Goal: Task Accomplishment & Management: Complete application form

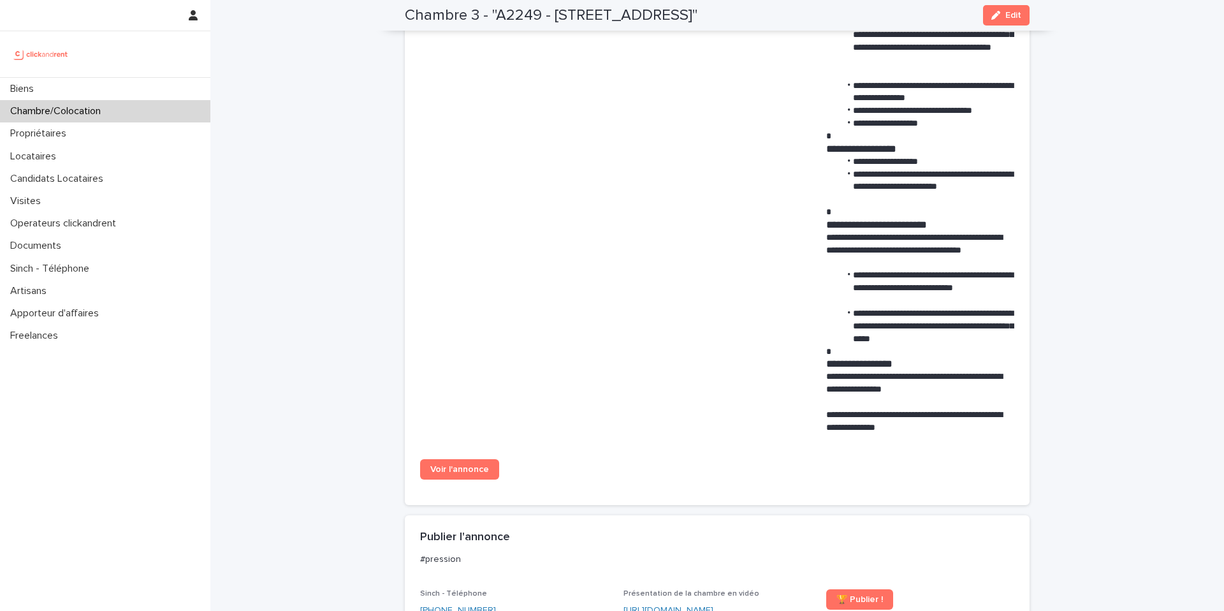
scroll to position [875, 0]
click at [77, 154] on div "Locataires" at bounding box center [105, 156] width 210 height 22
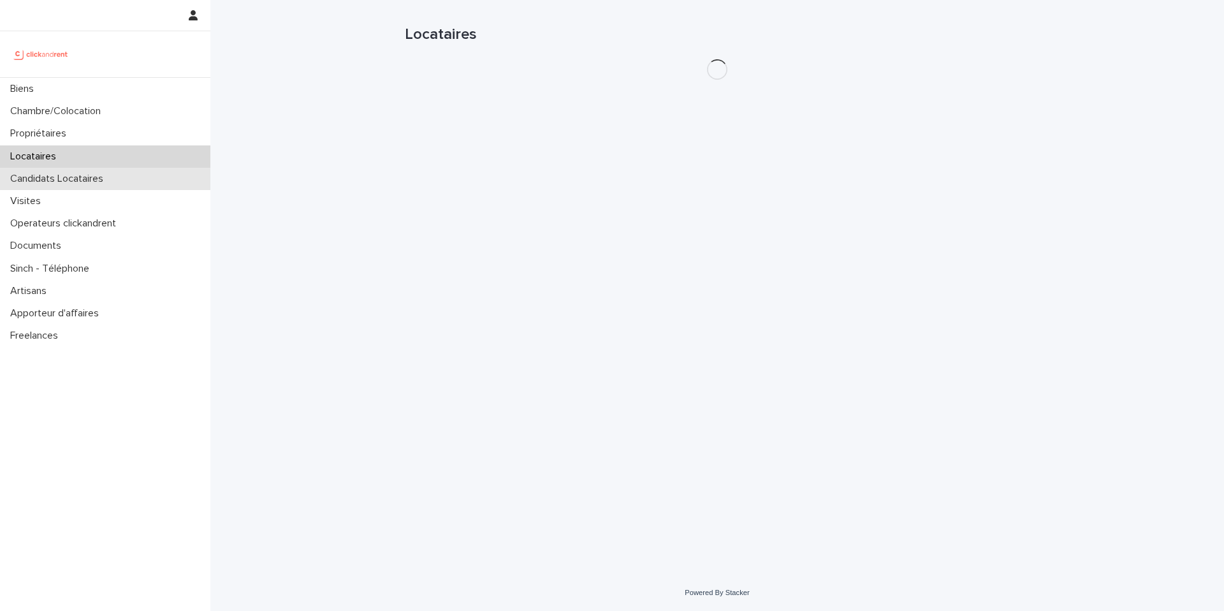
click at [77, 175] on p "Candidats Locataires" at bounding box center [59, 179] width 108 height 12
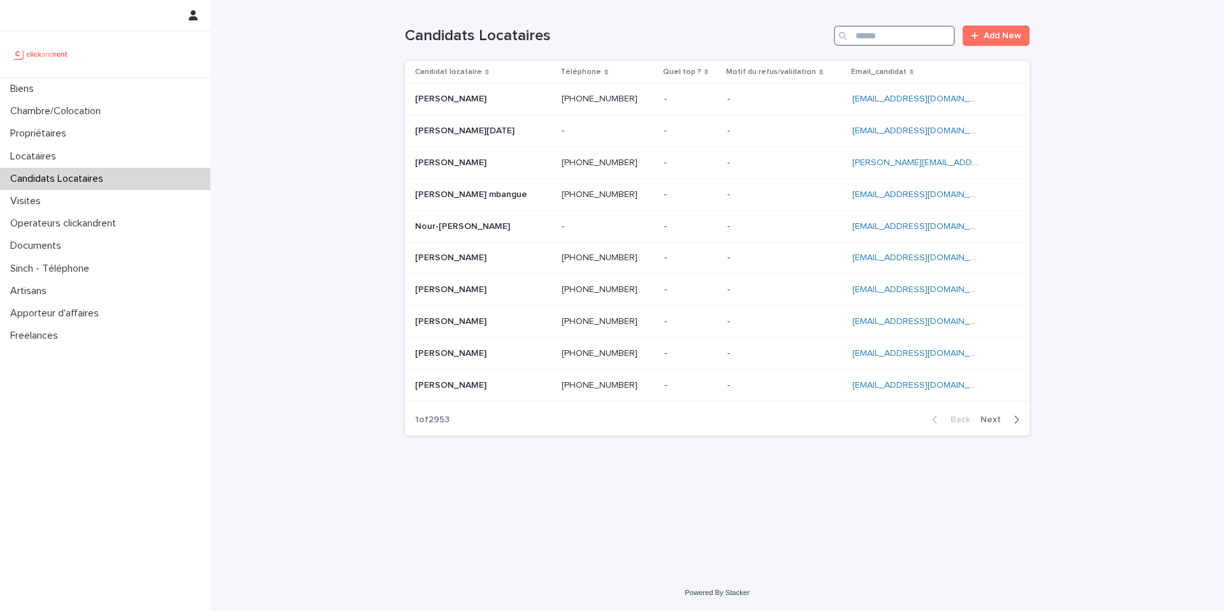
click at [891, 31] on input "Search" at bounding box center [894, 36] width 121 height 20
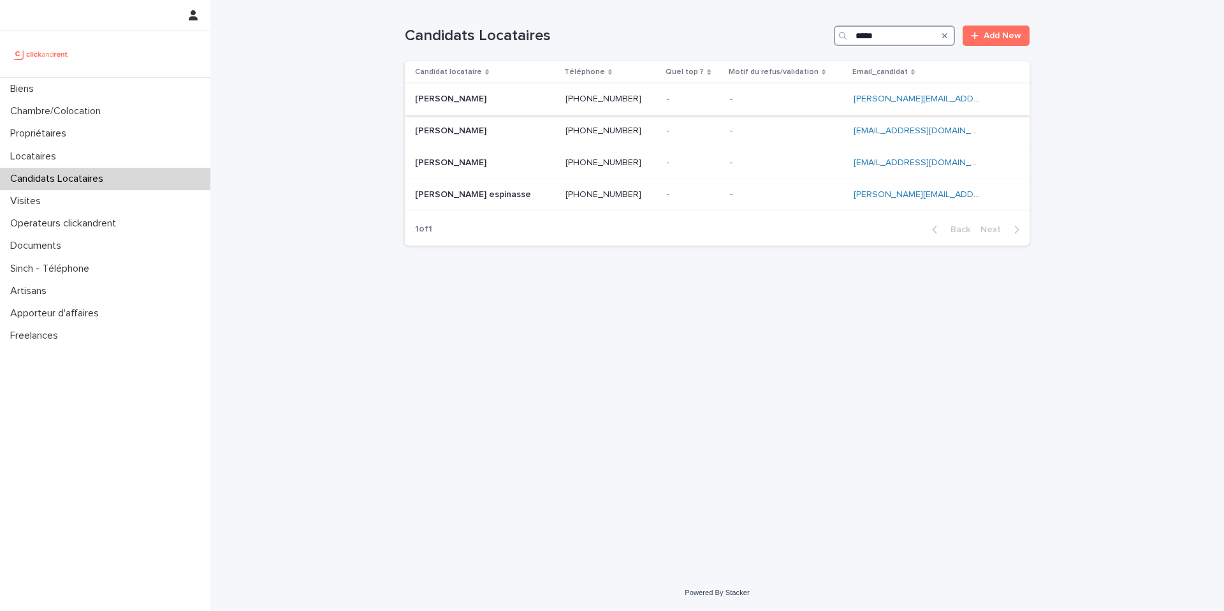
type input "*****"
click at [735, 98] on p "-" at bounding box center [732, 97] width 5 height 13
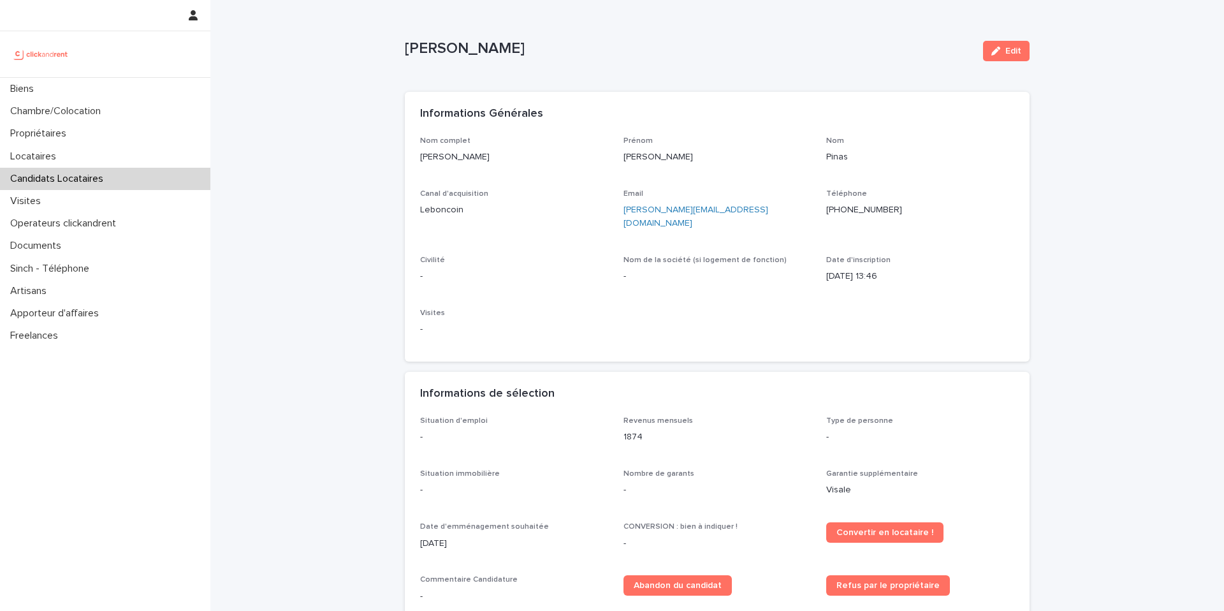
click at [988, 62] on div "Edit" at bounding box center [1004, 51] width 52 height 51
click at [1000, 56] on button "Edit" at bounding box center [1006, 51] width 47 height 20
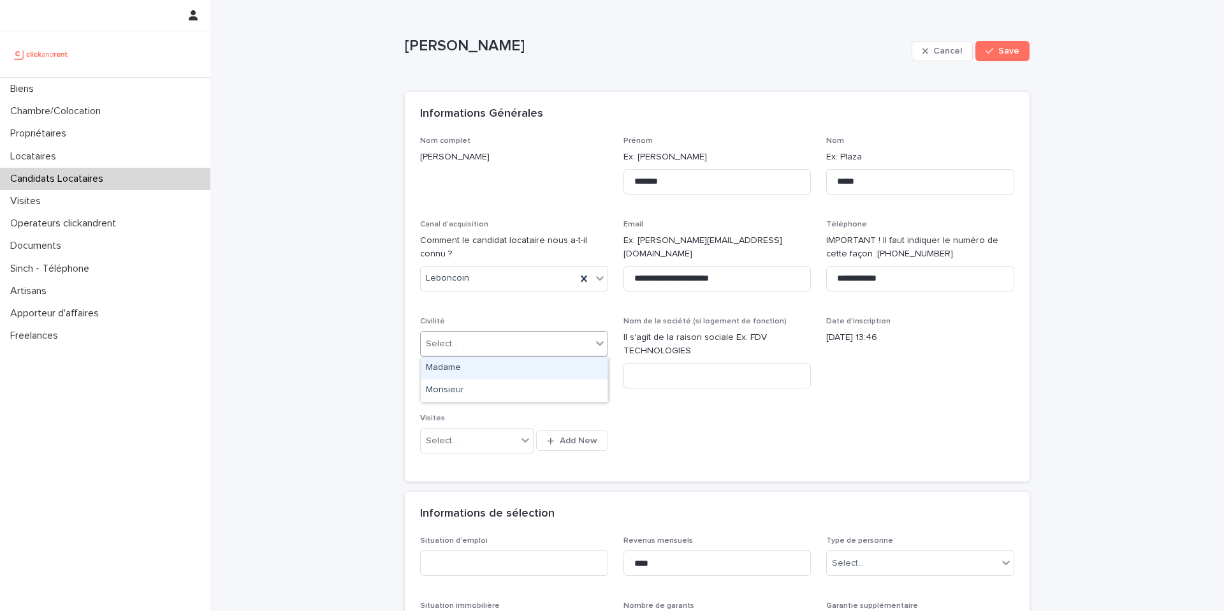
click at [523, 344] on div "Select..." at bounding box center [506, 343] width 171 height 21
click at [525, 360] on div "Madame" at bounding box center [514, 368] width 187 height 22
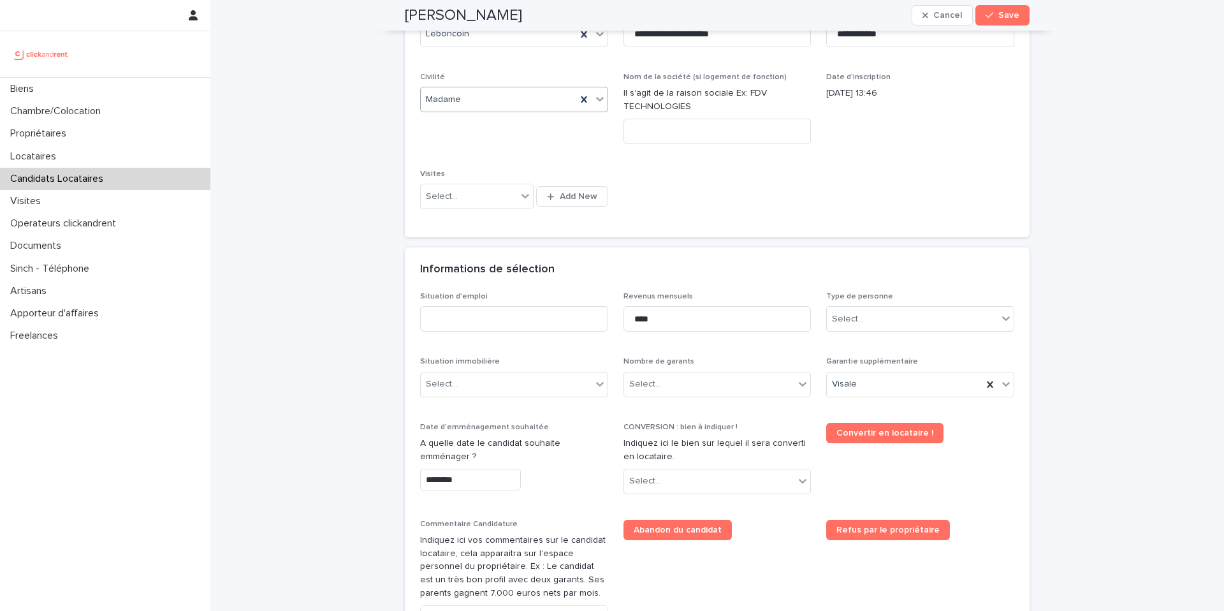
scroll to position [247, 0]
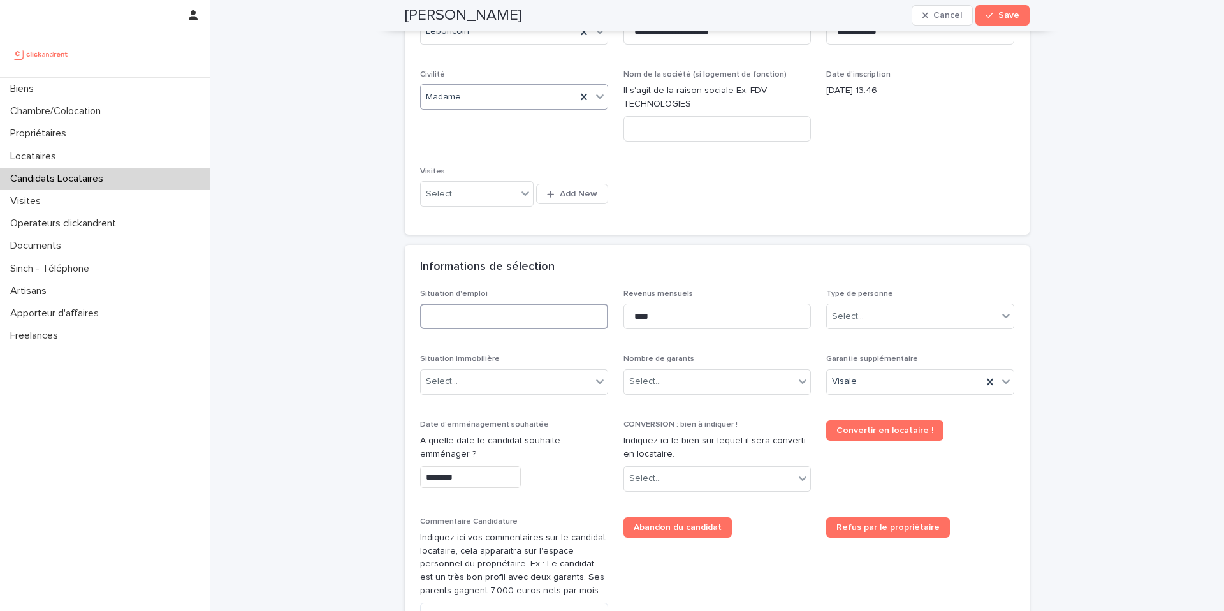
click at [525, 317] on input at bounding box center [514, 316] width 188 height 26
type input "*********"
click at [712, 383] on div "Select..." at bounding box center [709, 381] width 171 height 21
click at [704, 413] on div "Pas de garant Personne Physique" at bounding box center [717, 406] width 187 height 22
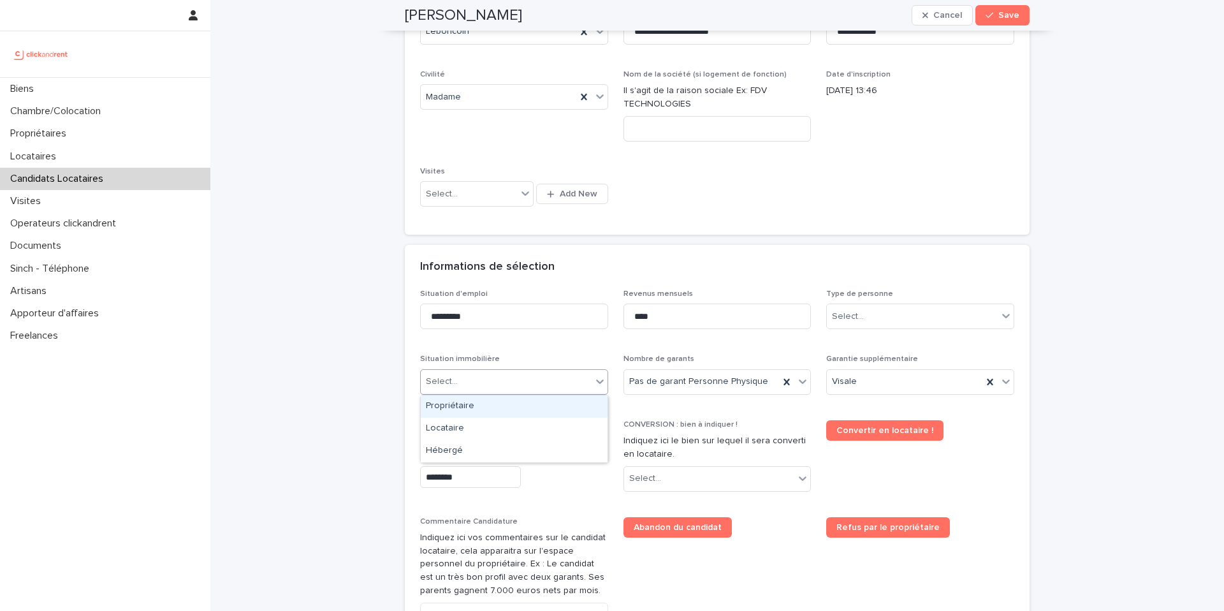
click at [507, 384] on div "Select..." at bounding box center [506, 381] width 171 height 21
click at [486, 432] on div "Locataire" at bounding box center [514, 429] width 187 height 22
click at [649, 481] on div "Select..." at bounding box center [645, 478] width 32 height 13
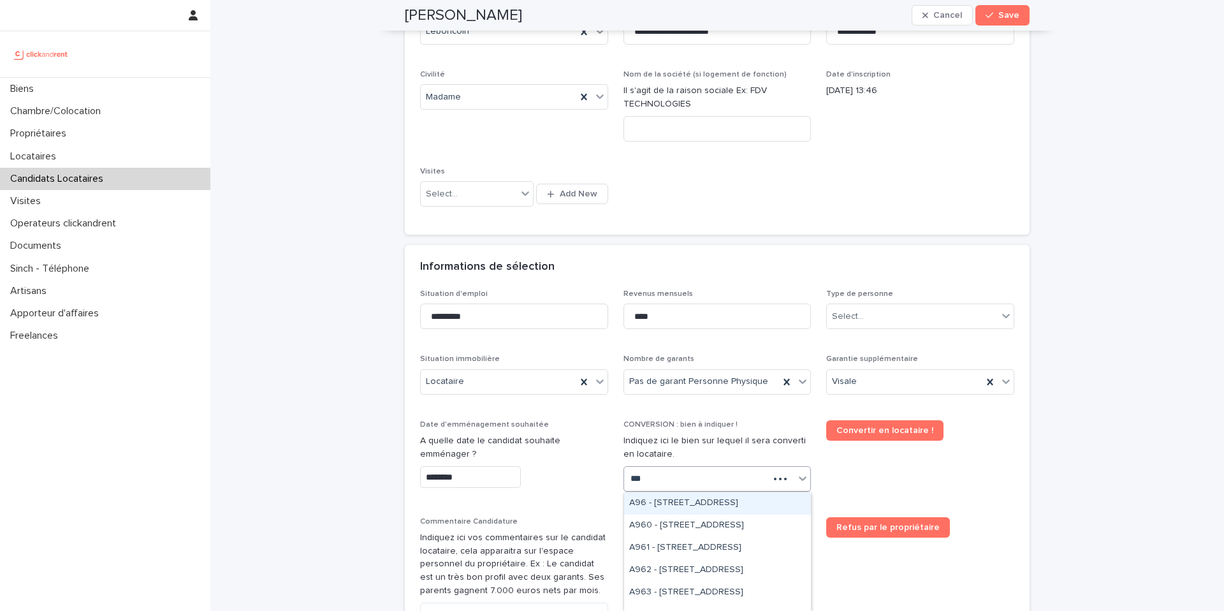
type input "****"
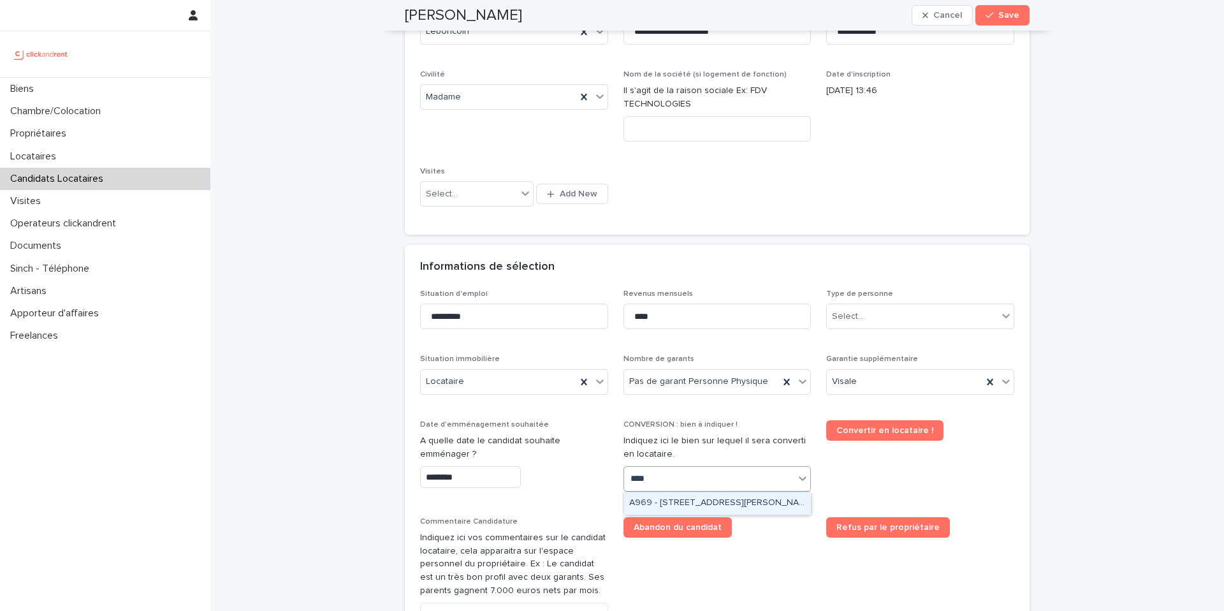
click at [707, 504] on div "A969 - [STREET_ADDRESS][PERSON_NAME]" at bounding box center [717, 503] width 187 height 22
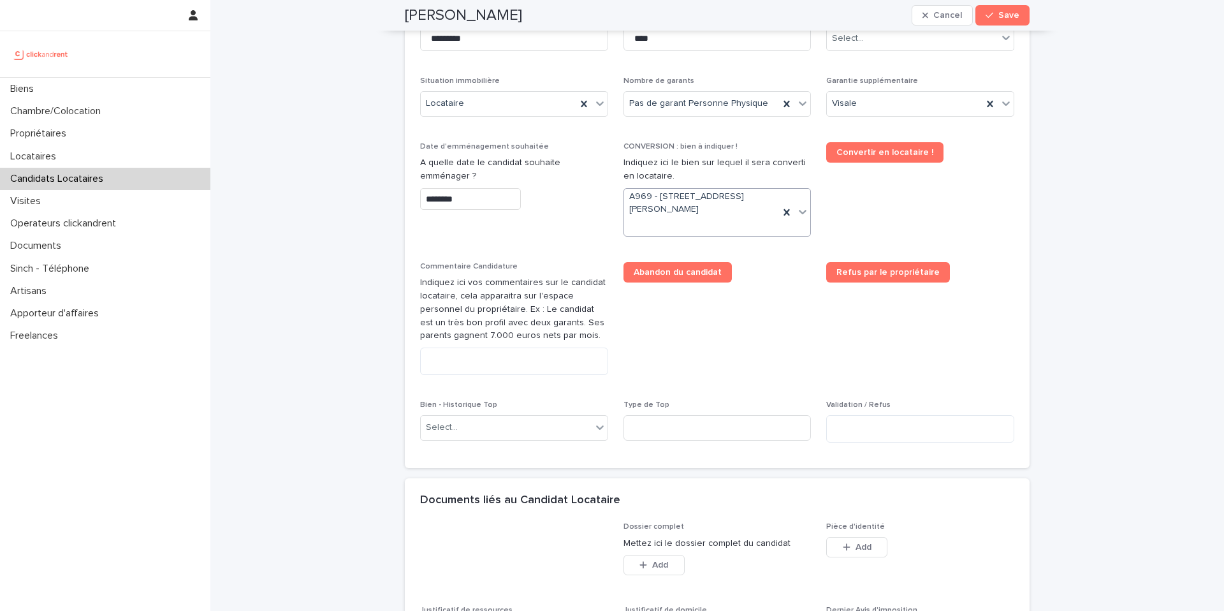
scroll to position [546, 0]
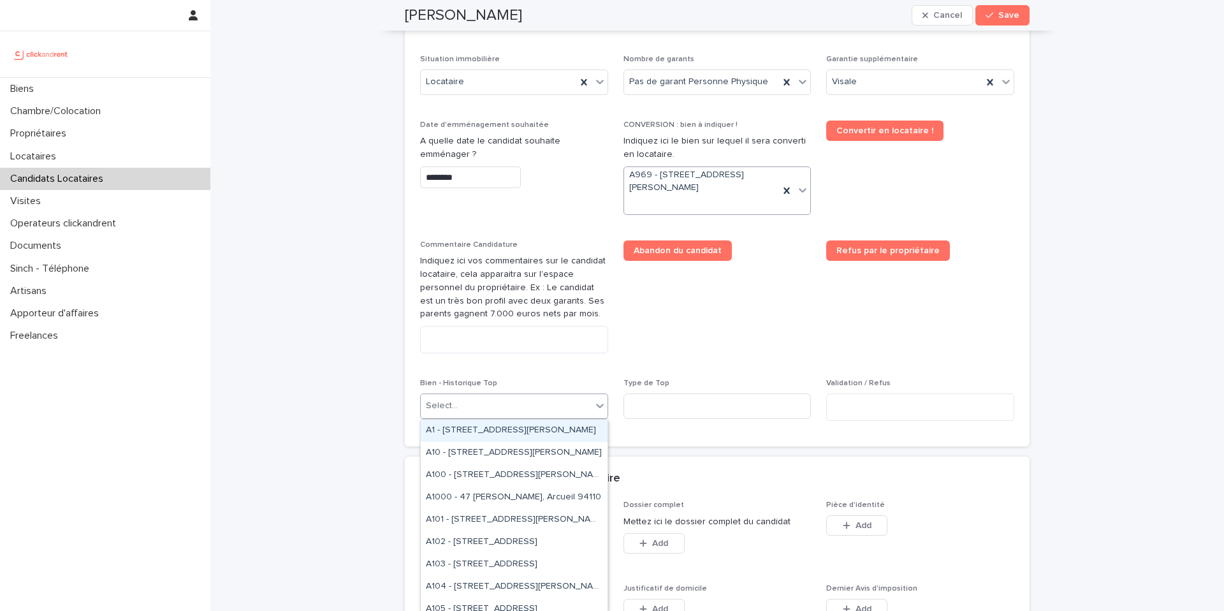
click at [513, 401] on div "Select..." at bounding box center [506, 405] width 171 height 21
type input "****"
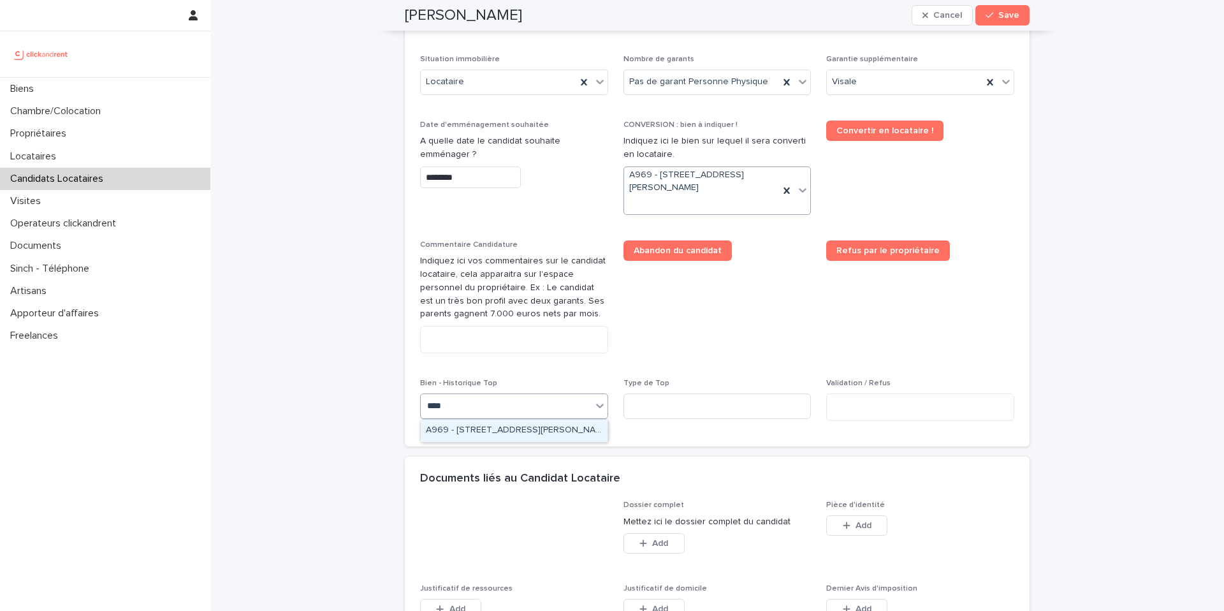
click at [510, 433] on div "A969 - [STREET_ADDRESS][PERSON_NAME]" at bounding box center [514, 431] width 187 height 22
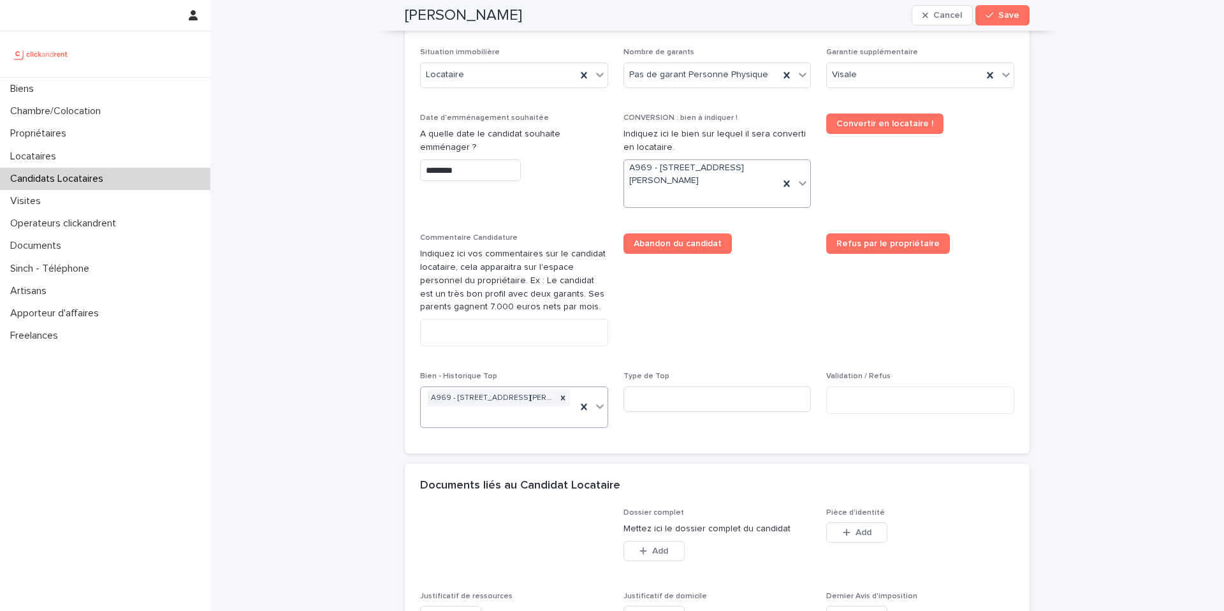
click at [437, 171] on input "********" at bounding box center [470, 170] width 101 height 22
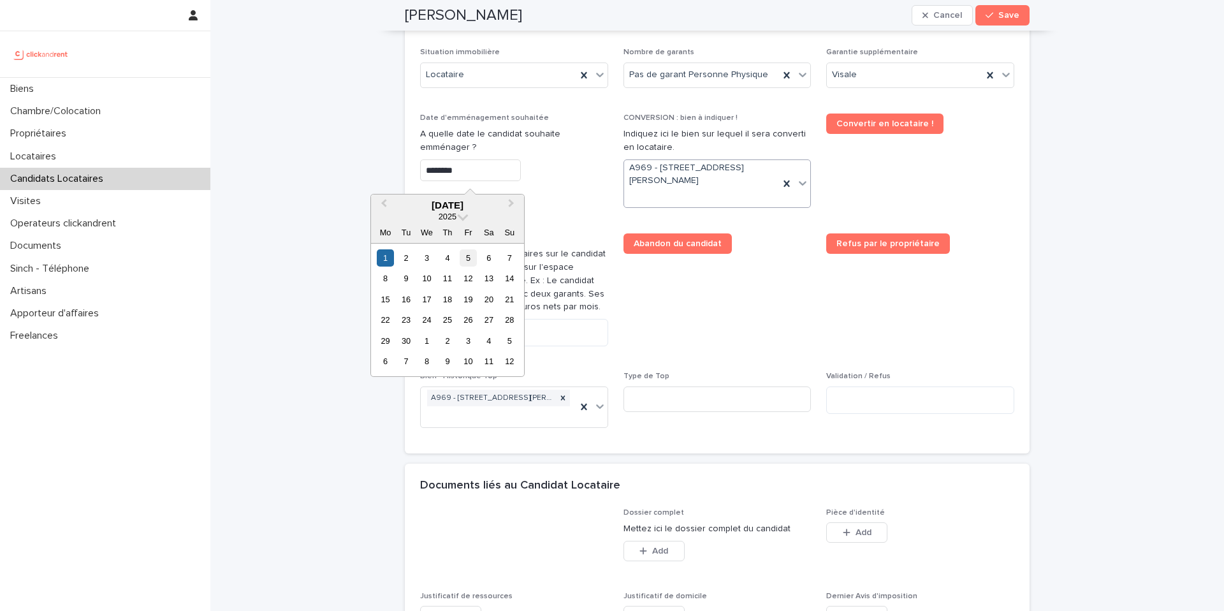
click at [470, 258] on div "5" at bounding box center [468, 257] width 17 height 17
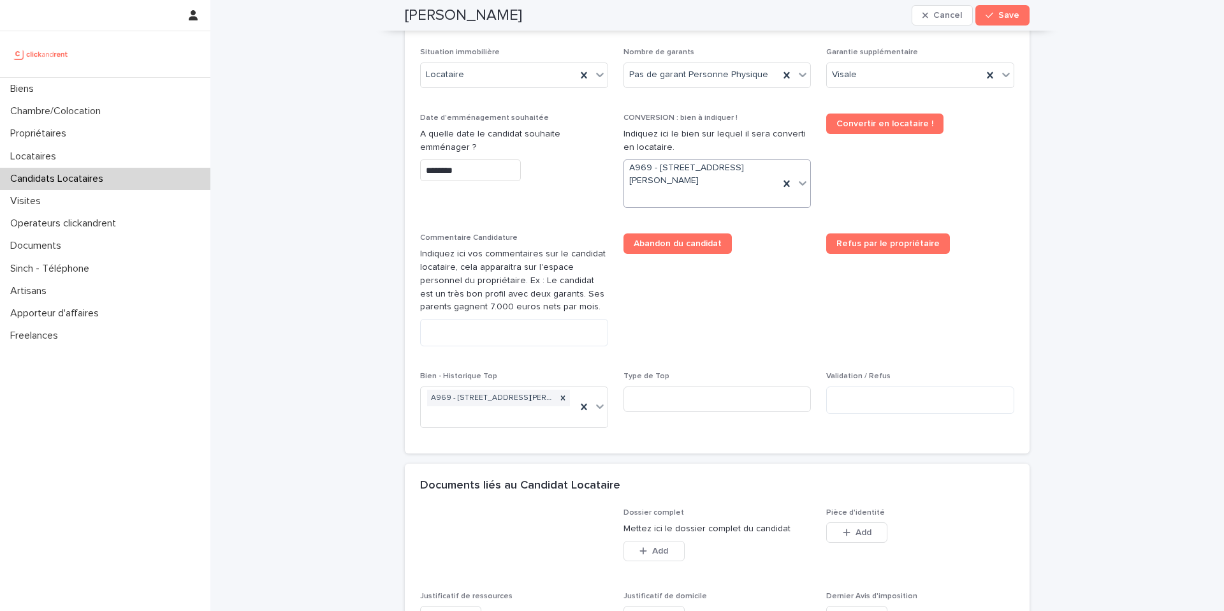
type input "********"
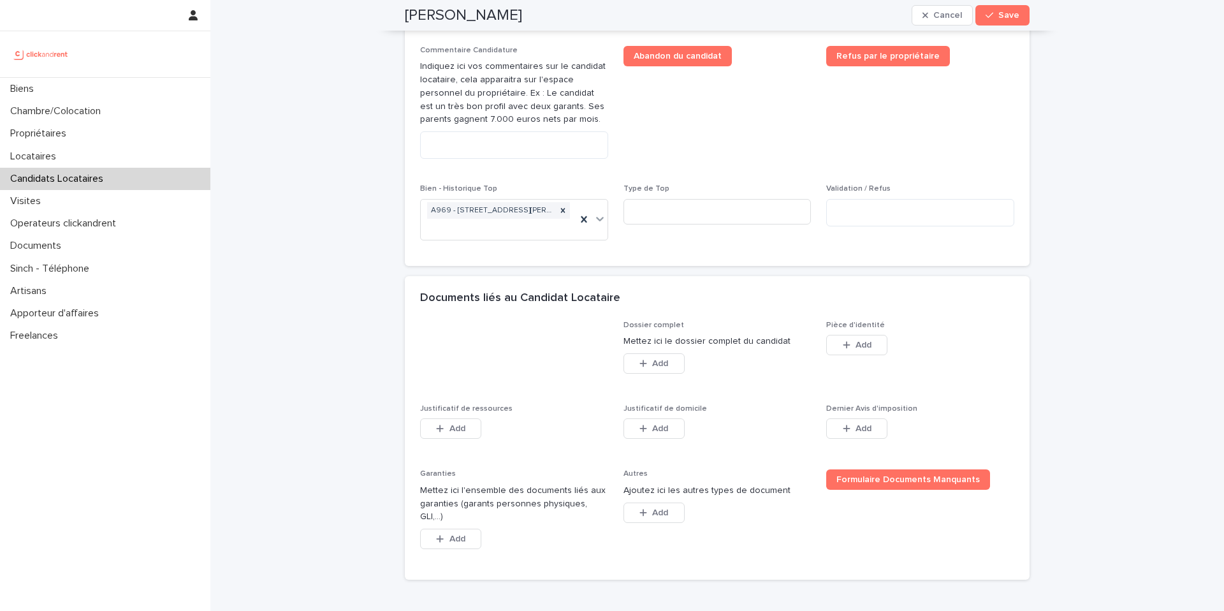
scroll to position [806, 0]
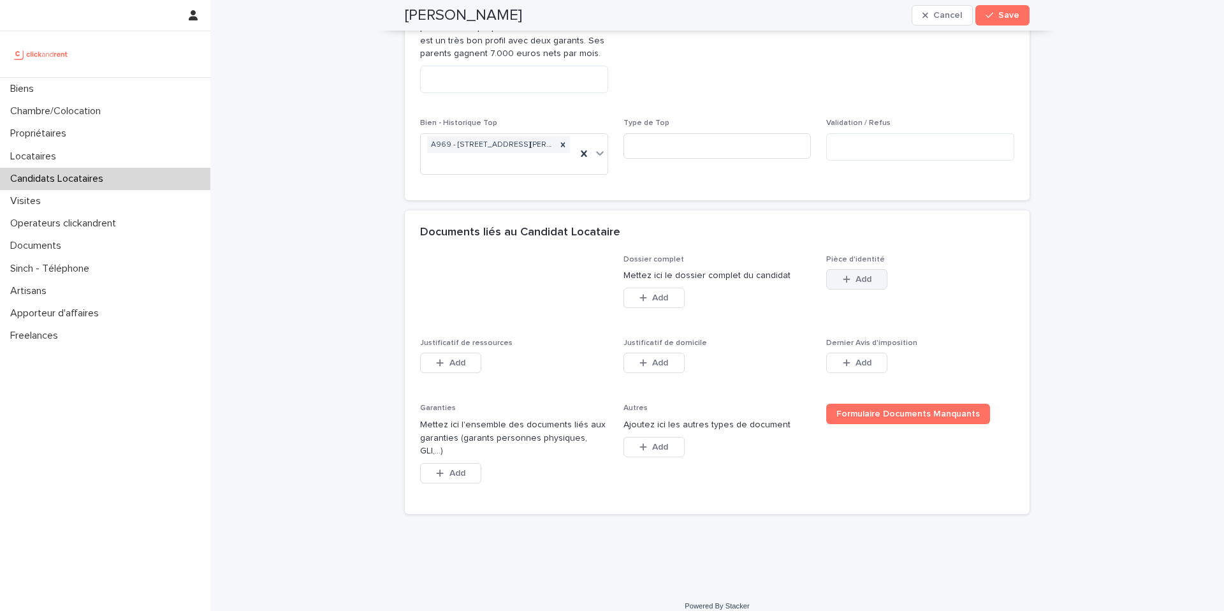
click at [856, 280] on span "Add" at bounding box center [864, 279] width 16 height 9
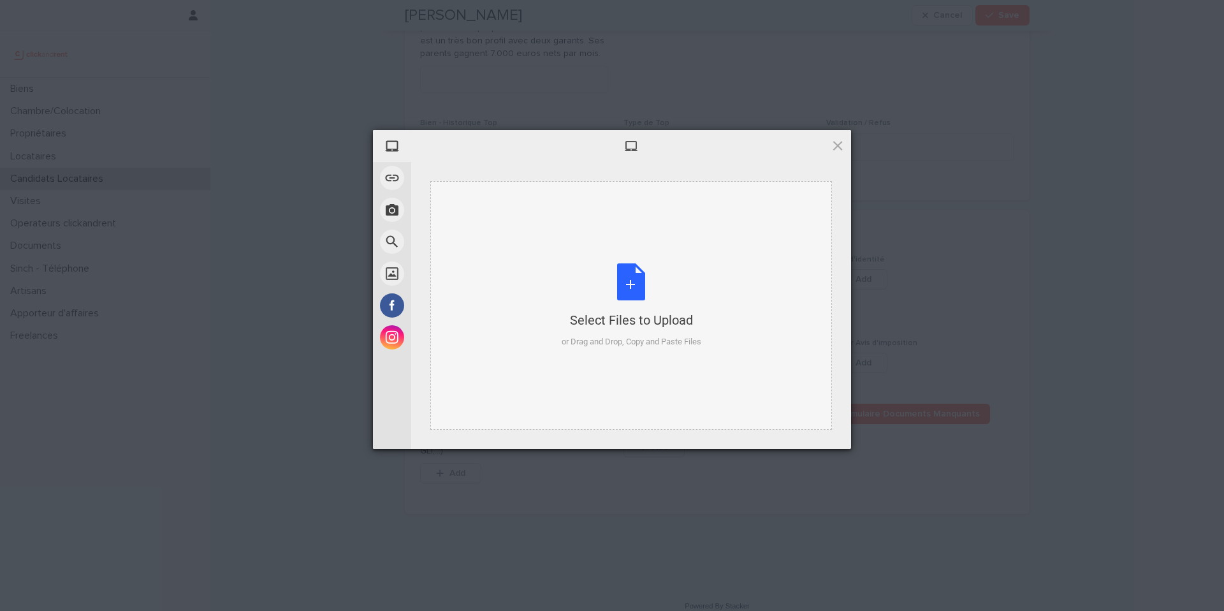
click at [634, 293] on div "Select Files to Upload or Drag and Drop, Copy and Paste Files" at bounding box center [632, 305] width 140 height 85
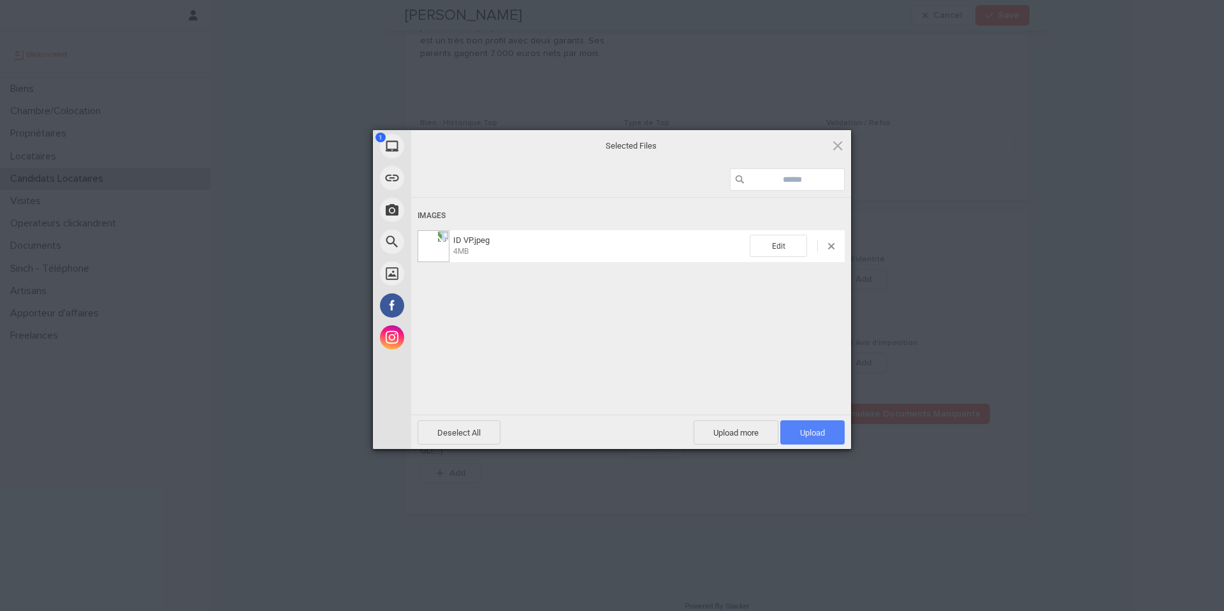
click at [826, 433] on span "Upload 1" at bounding box center [812, 432] width 64 height 24
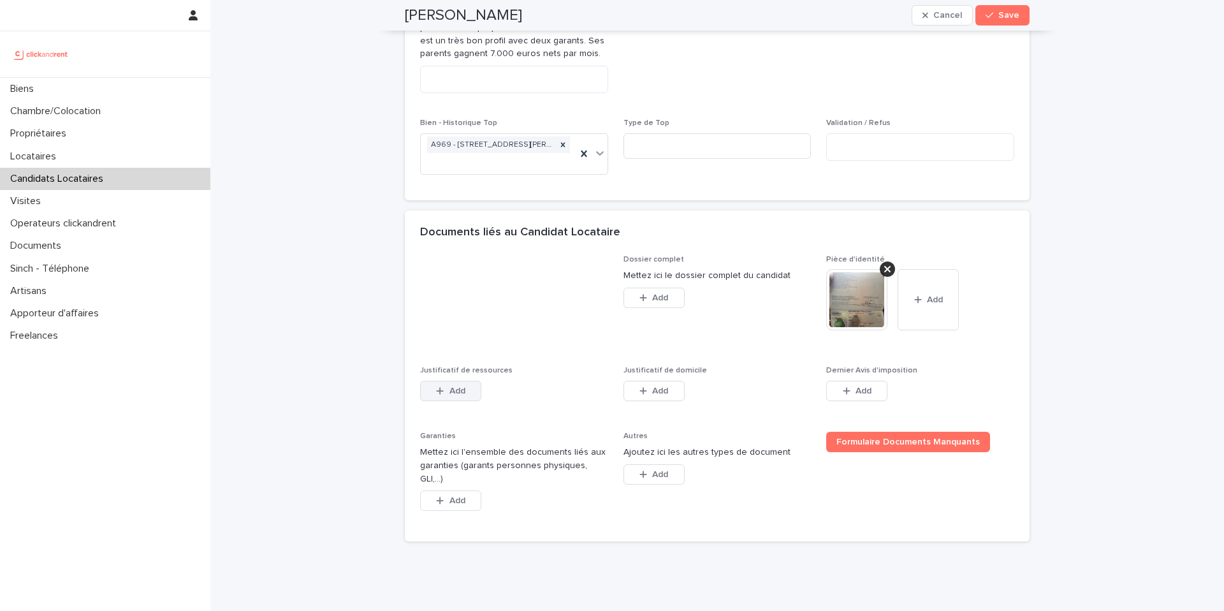
click at [459, 391] on span "Add" at bounding box center [457, 390] width 16 height 9
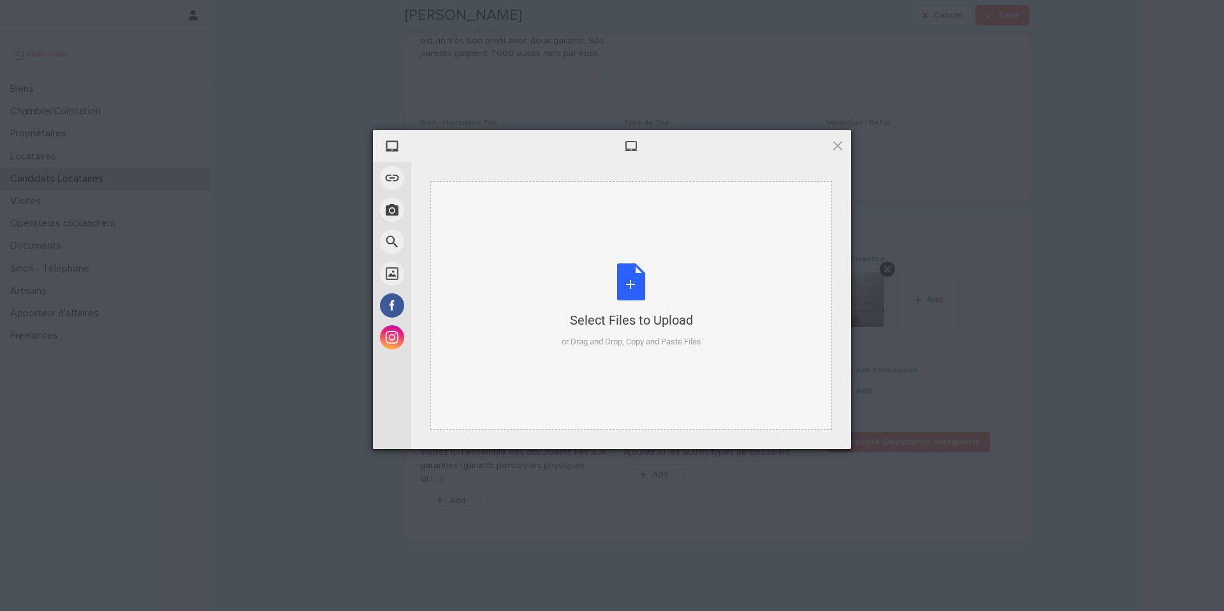
click at [631, 288] on div "Select Files to Upload or Drag and Drop, Copy and Paste Files" at bounding box center [632, 305] width 140 height 85
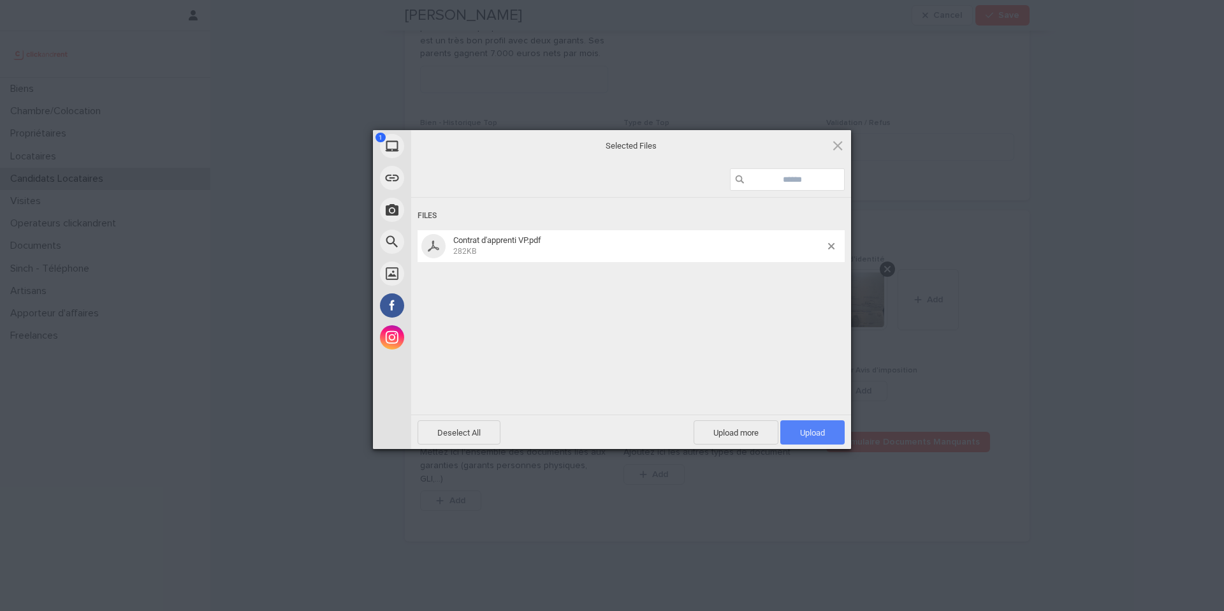
click at [816, 435] on span "Upload 1" at bounding box center [812, 433] width 25 height 10
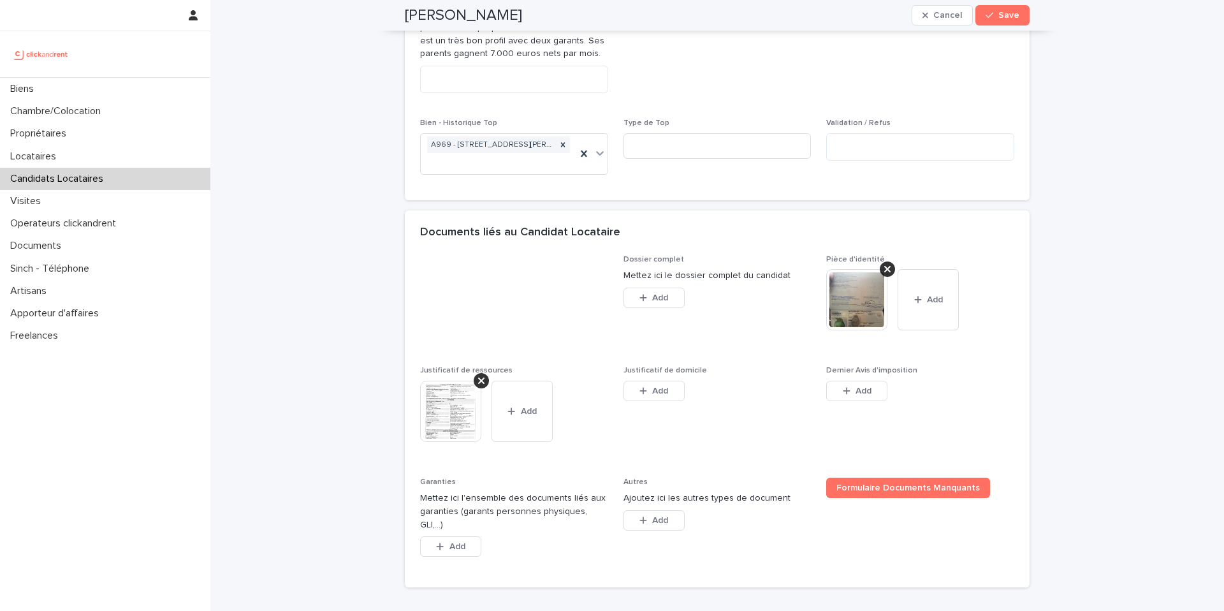
click at [434, 418] on img at bounding box center [450, 411] width 61 height 61
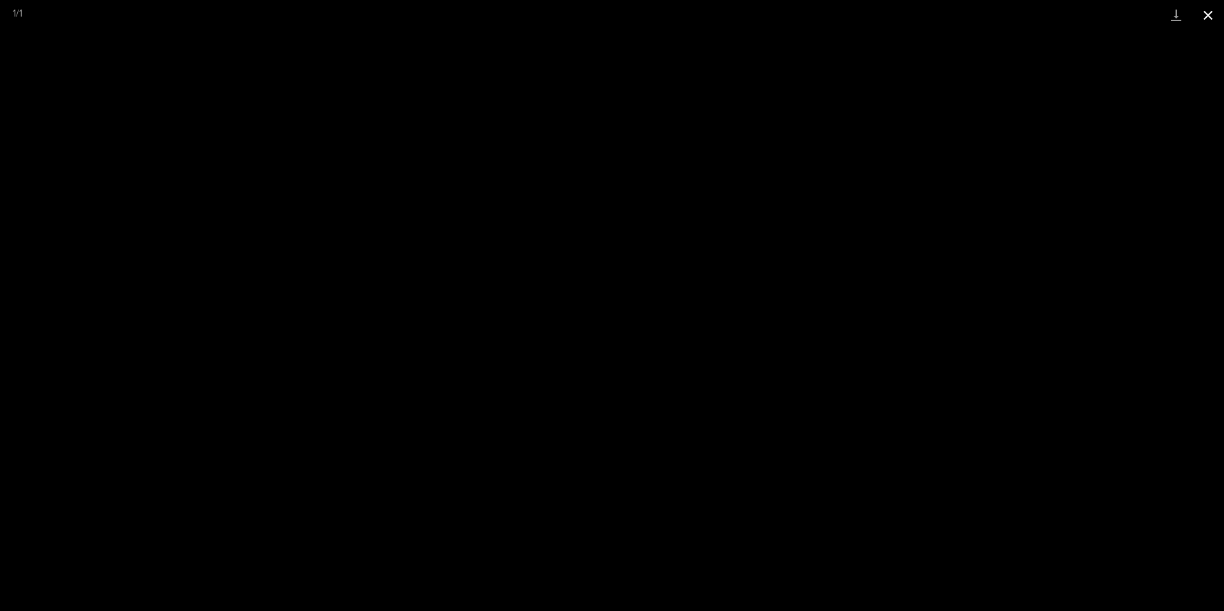
click at [1211, 17] on button "Close gallery" at bounding box center [1208, 15] width 32 height 30
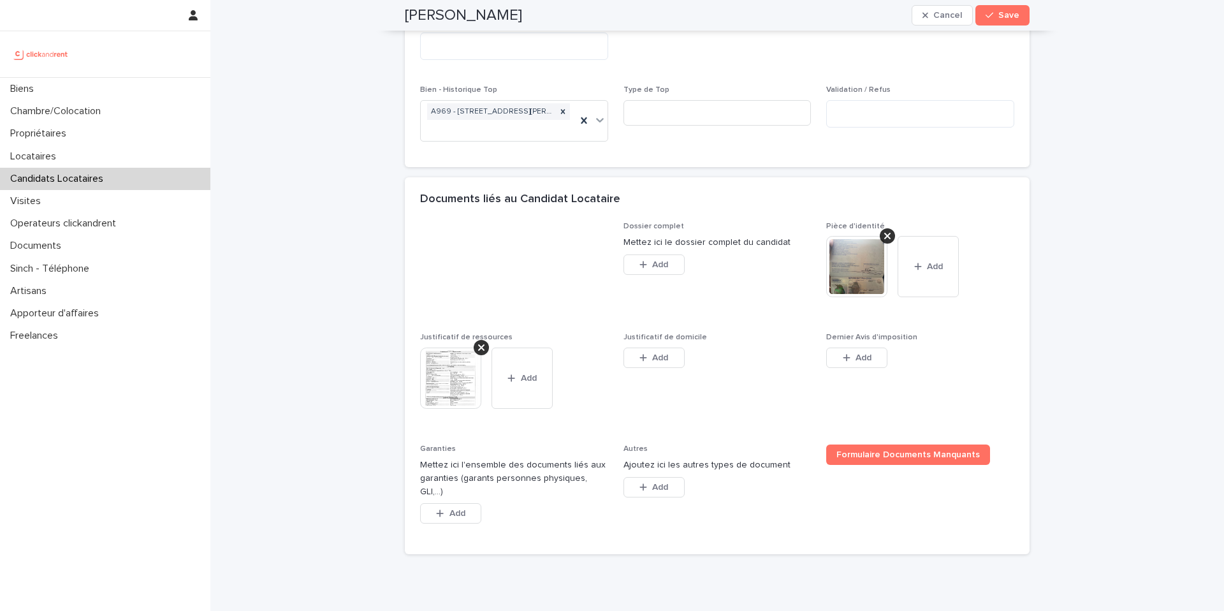
scroll to position [877, 0]
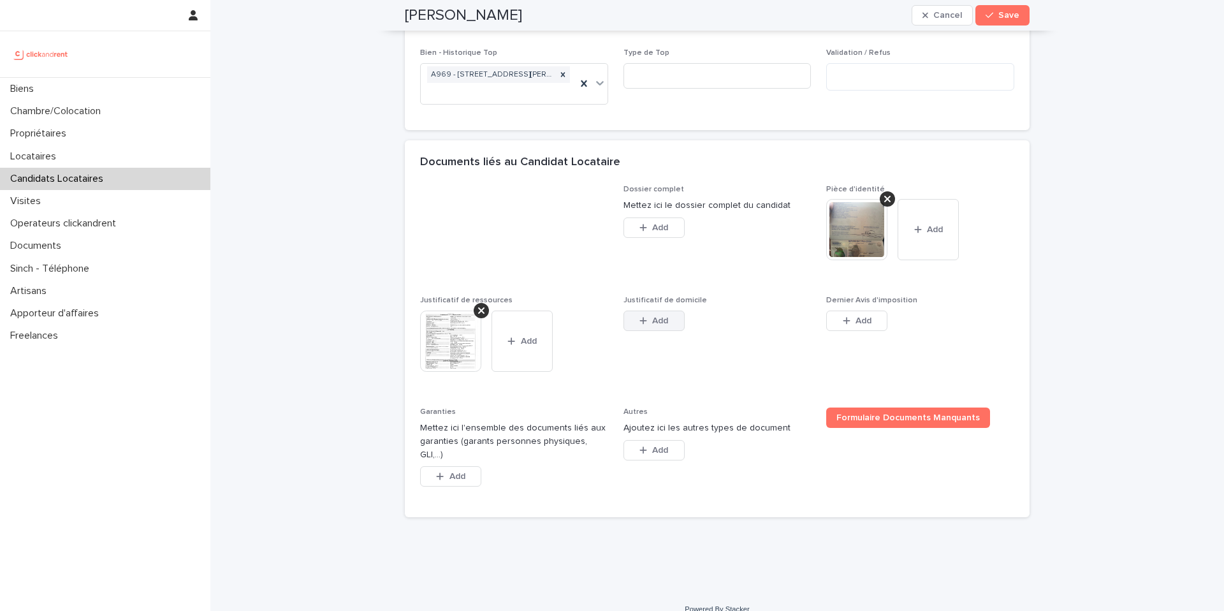
click at [669, 327] on button "Add" at bounding box center [654, 320] width 61 height 20
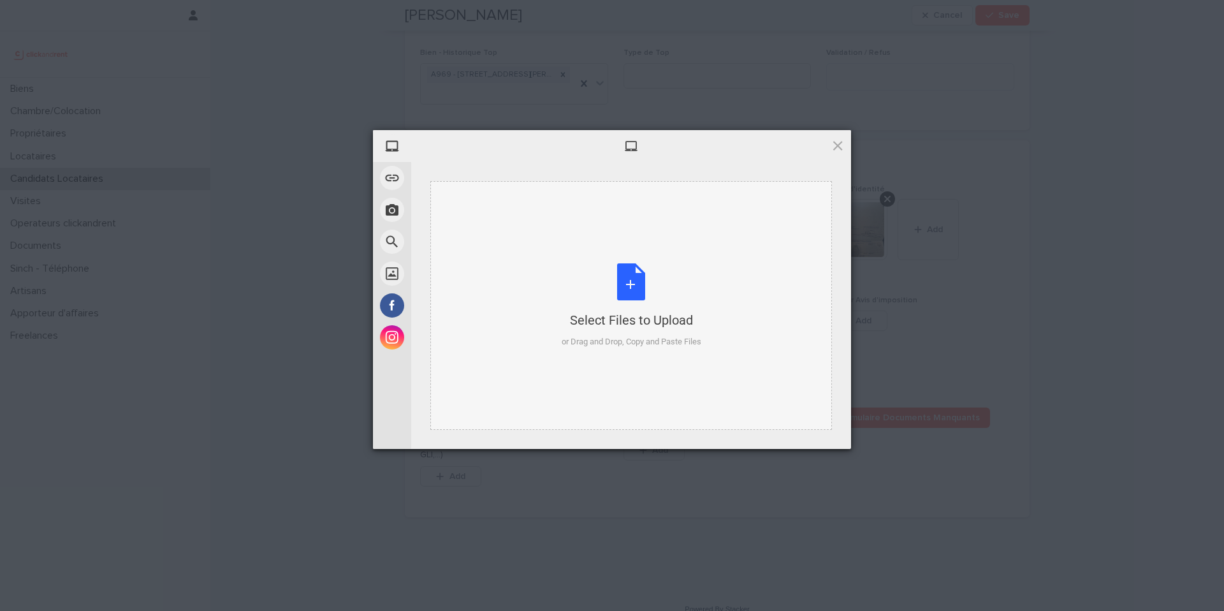
click at [625, 290] on div "Select Files to Upload or Drag and Drop, Copy and Paste Files" at bounding box center [632, 305] width 140 height 85
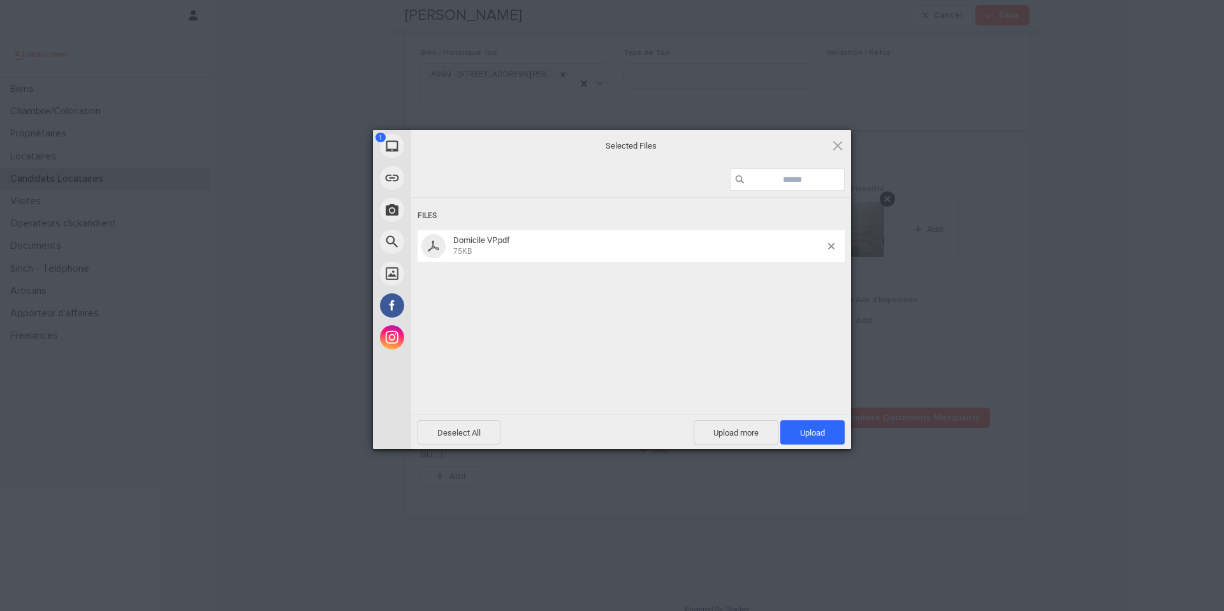
click at [824, 429] on span "Upload 1" at bounding box center [812, 433] width 25 height 10
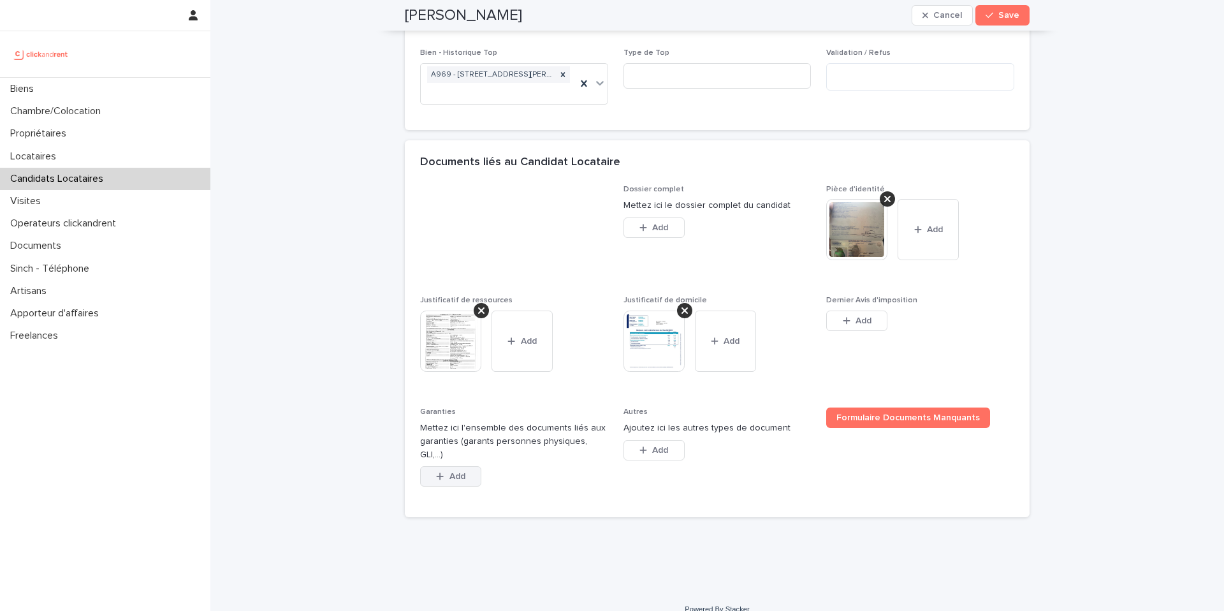
click at [463, 472] on span "Add" at bounding box center [457, 476] width 16 height 9
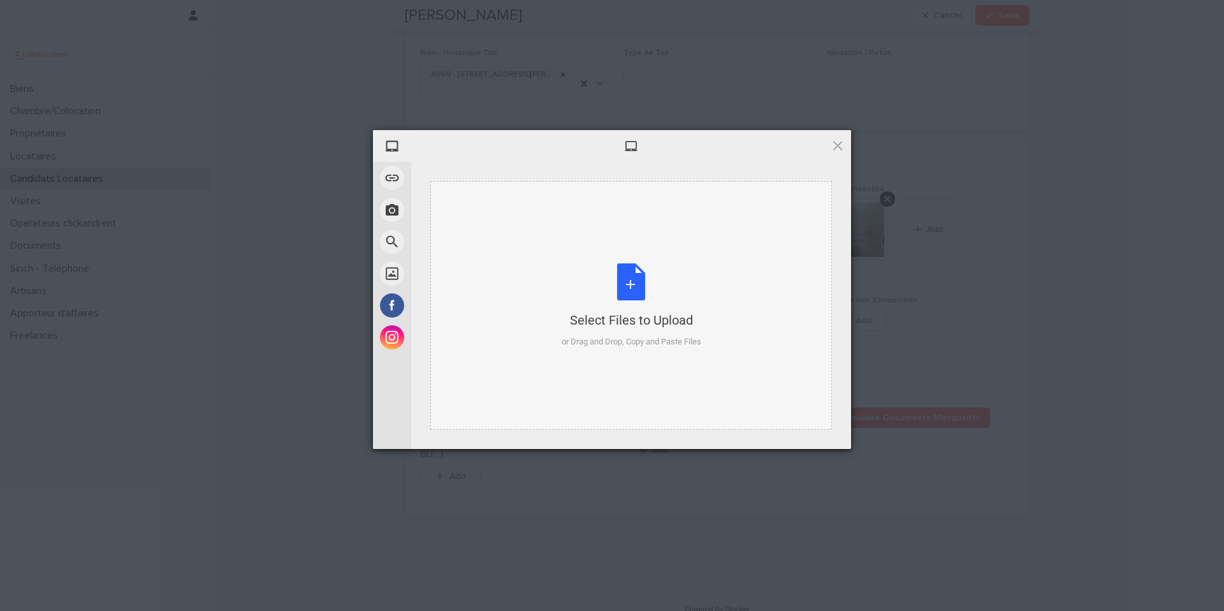
click at [623, 293] on div "Select Files to Upload or Drag and Drop, Copy and Paste Files" at bounding box center [632, 305] width 140 height 85
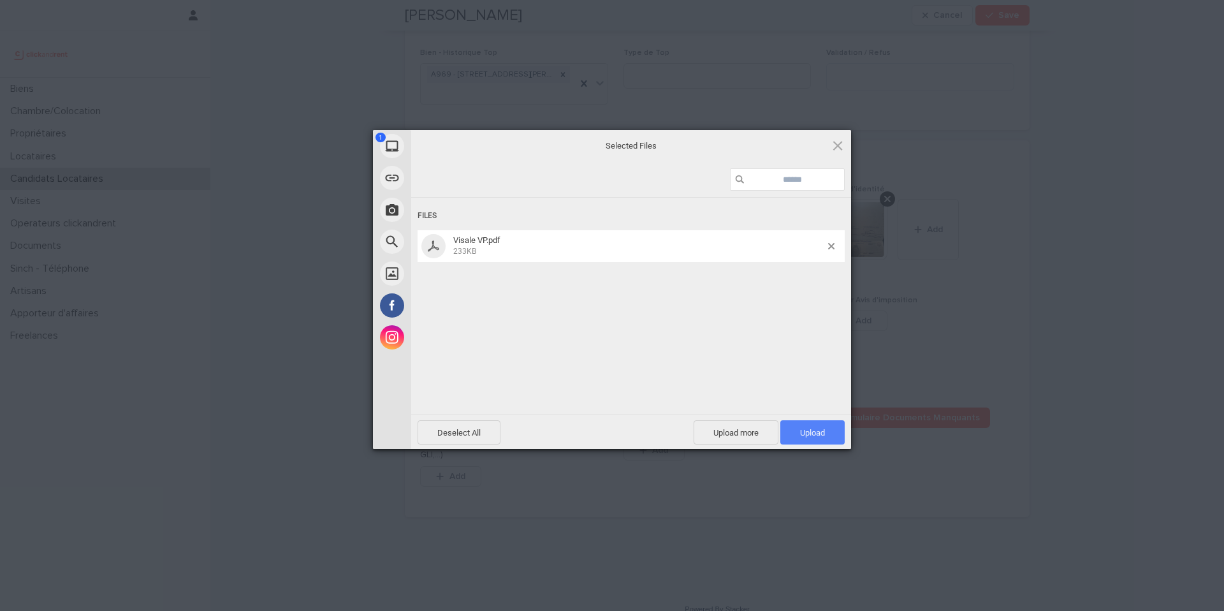
click at [810, 439] on span "Upload 1" at bounding box center [812, 432] width 64 height 24
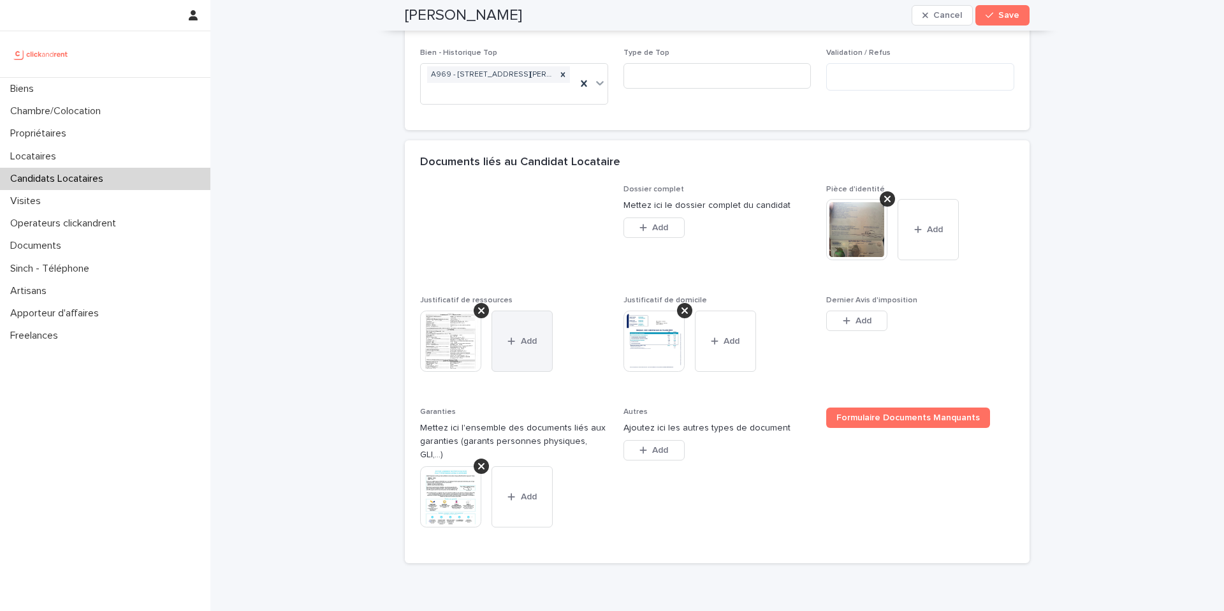
click at [517, 351] on button "Add" at bounding box center [522, 340] width 61 height 61
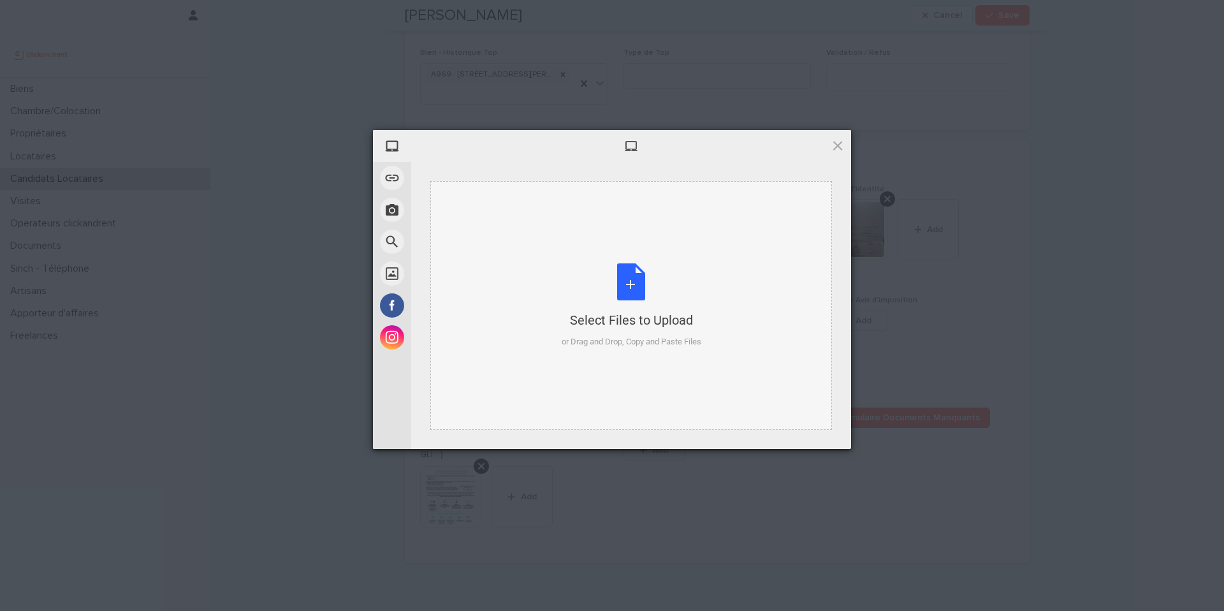
click at [631, 281] on div "Select Files to Upload or Drag and Drop, Copy and Paste Files" at bounding box center [632, 305] width 140 height 85
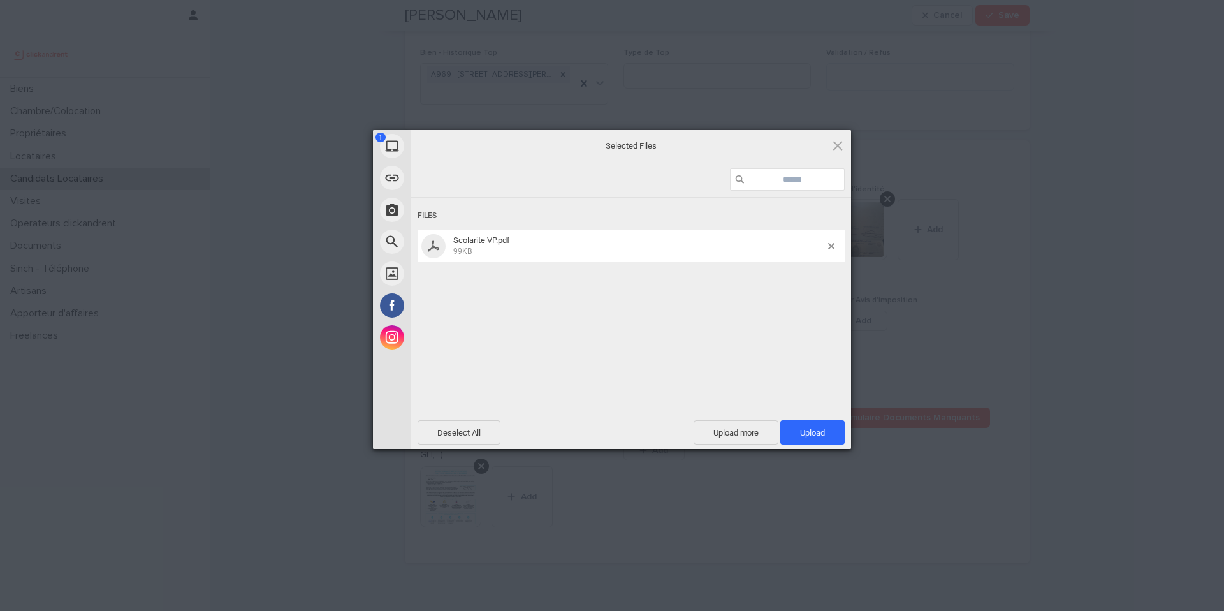
click at [818, 429] on span "Upload 1" at bounding box center [812, 433] width 25 height 10
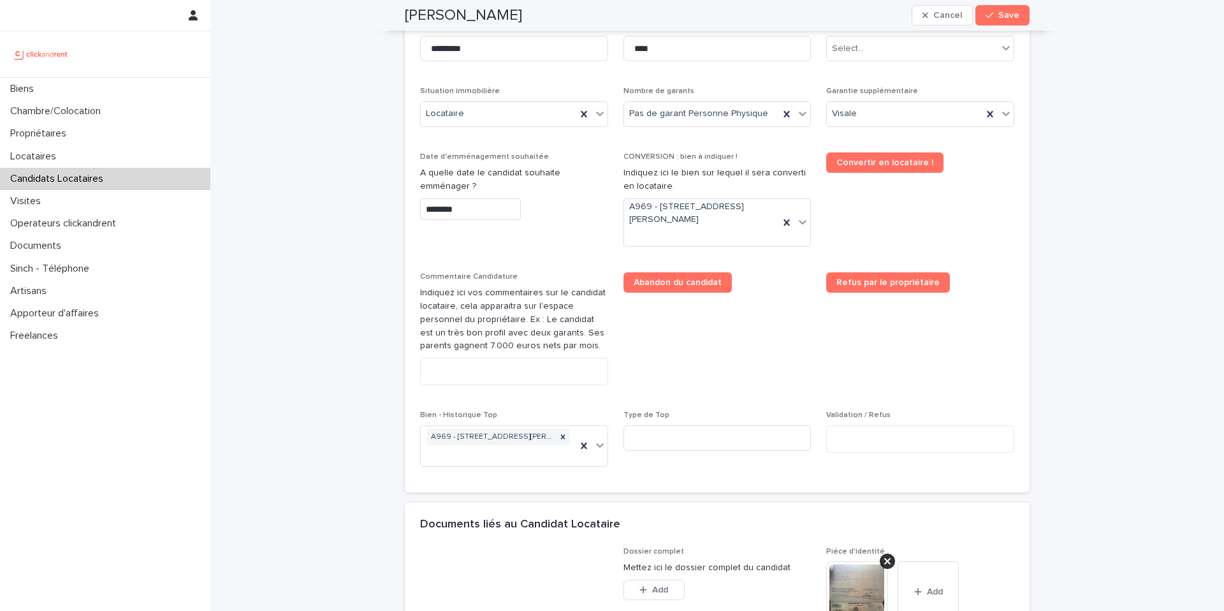
scroll to position [513, 0]
click at [510, 375] on textarea at bounding box center [514, 372] width 188 height 27
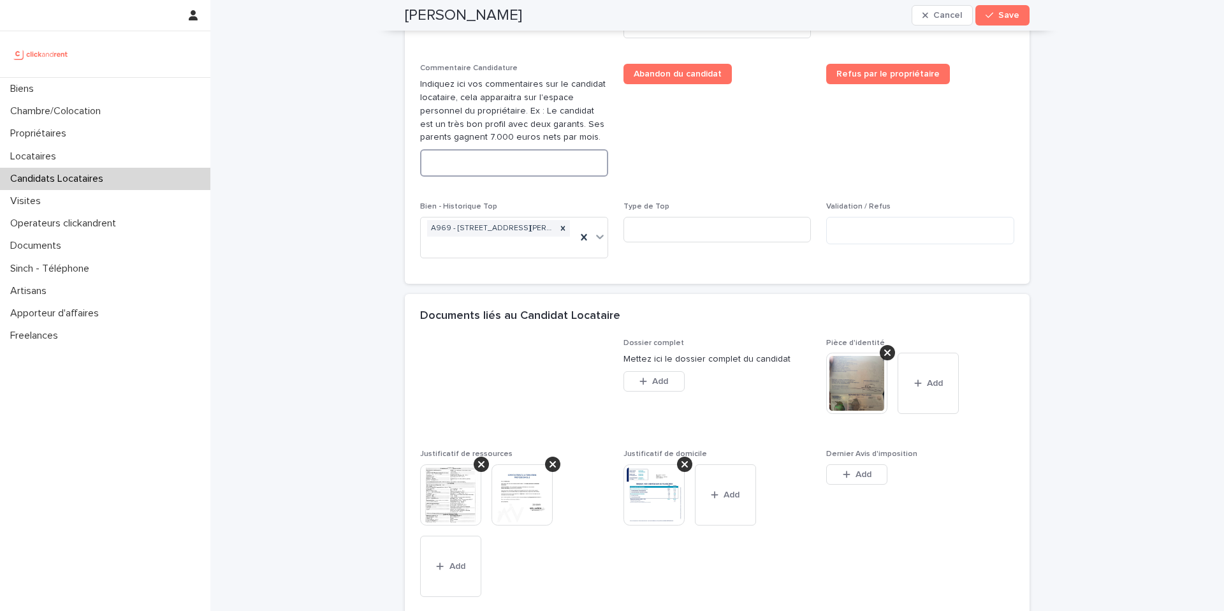
scroll to position [870, 0]
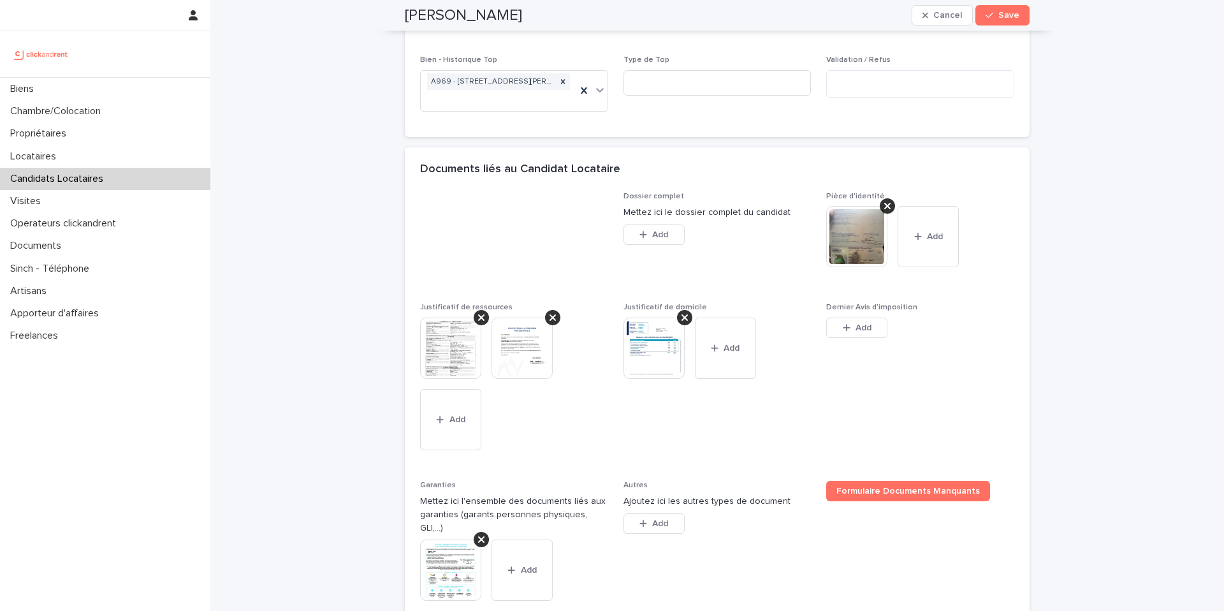
click at [840, 240] on img at bounding box center [856, 236] width 61 height 61
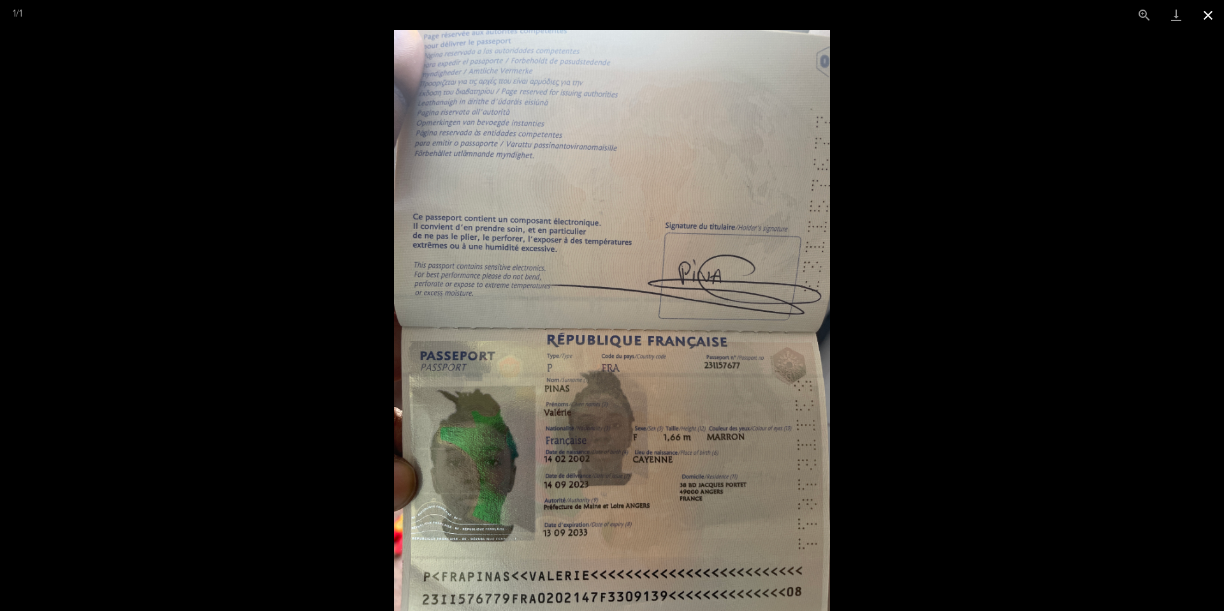
click at [1208, 16] on button "Close gallery" at bounding box center [1208, 15] width 32 height 30
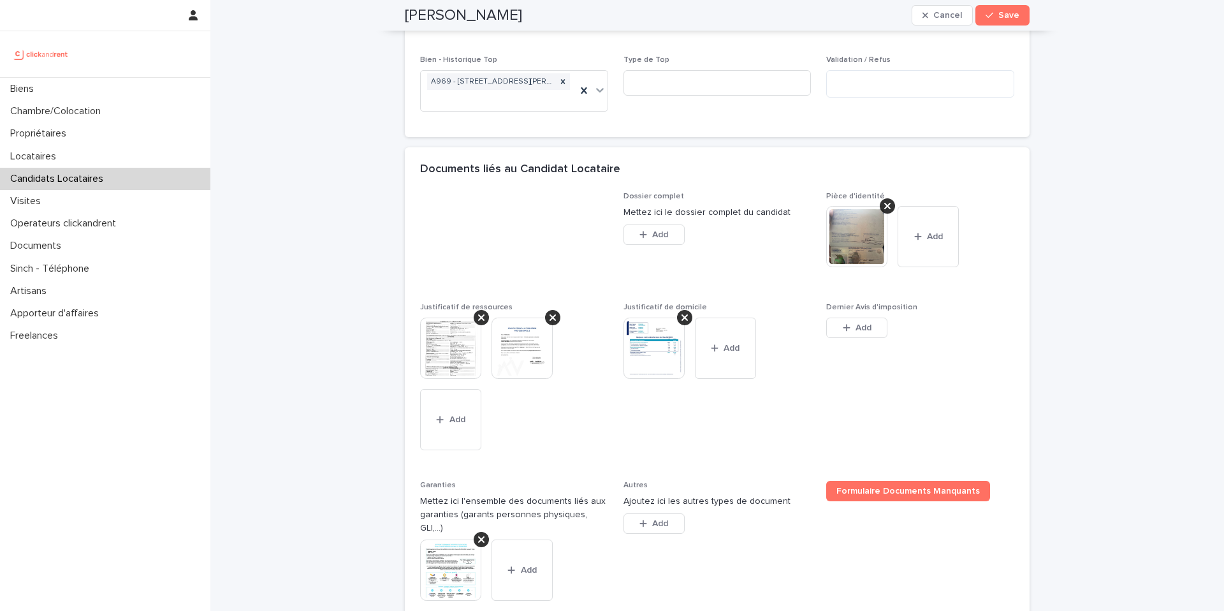
click at [449, 543] on img at bounding box center [450, 569] width 61 height 61
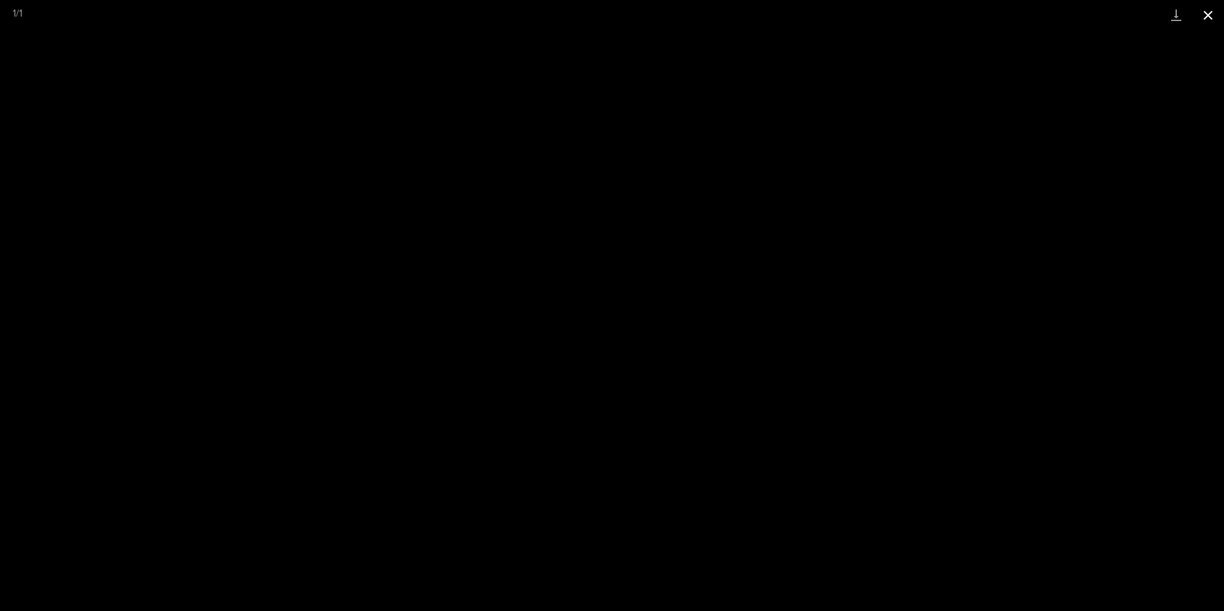
click at [1206, 20] on button "Close gallery" at bounding box center [1208, 15] width 32 height 30
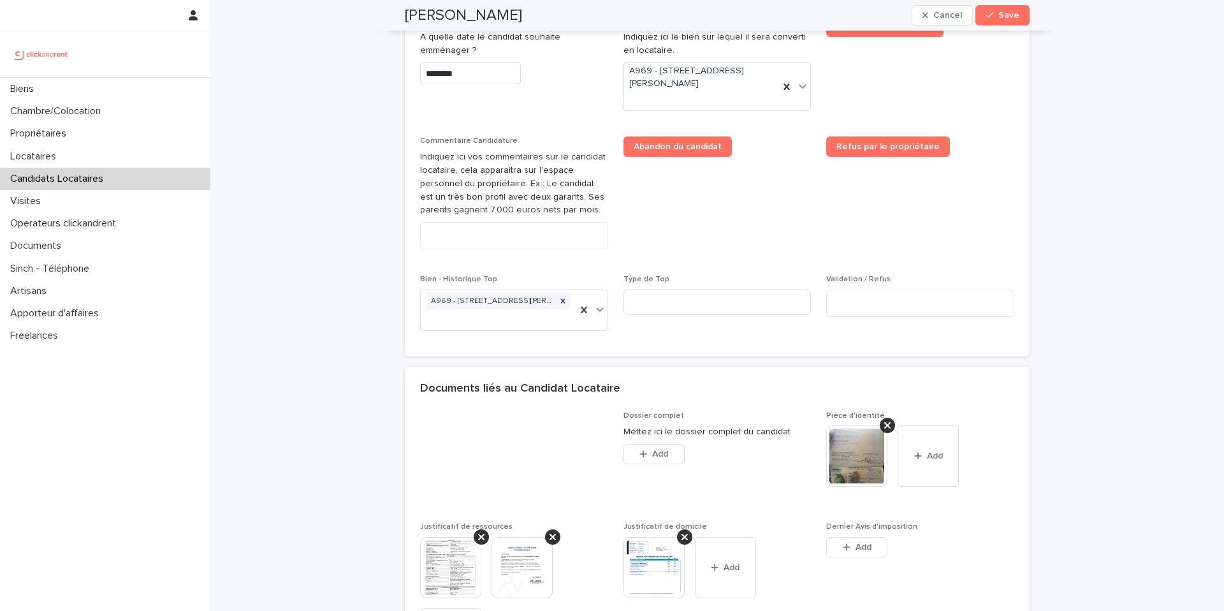
scroll to position [681, 0]
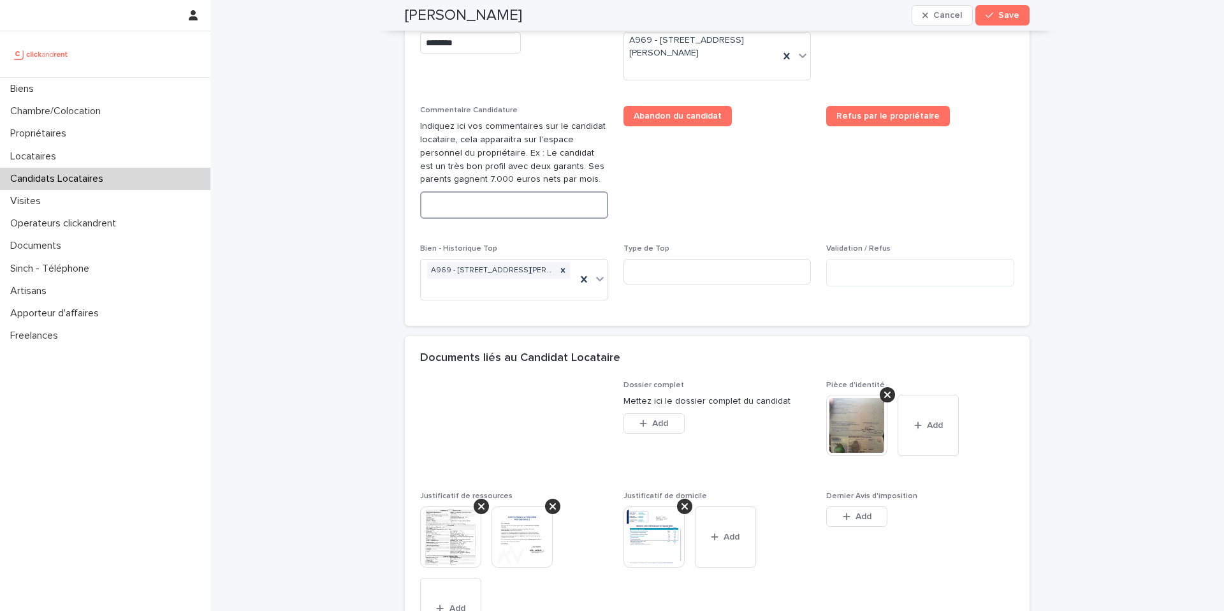
click at [502, 210] on textarea at bounding box center [514, 204] width 188 height 27
paste textarea "**********"
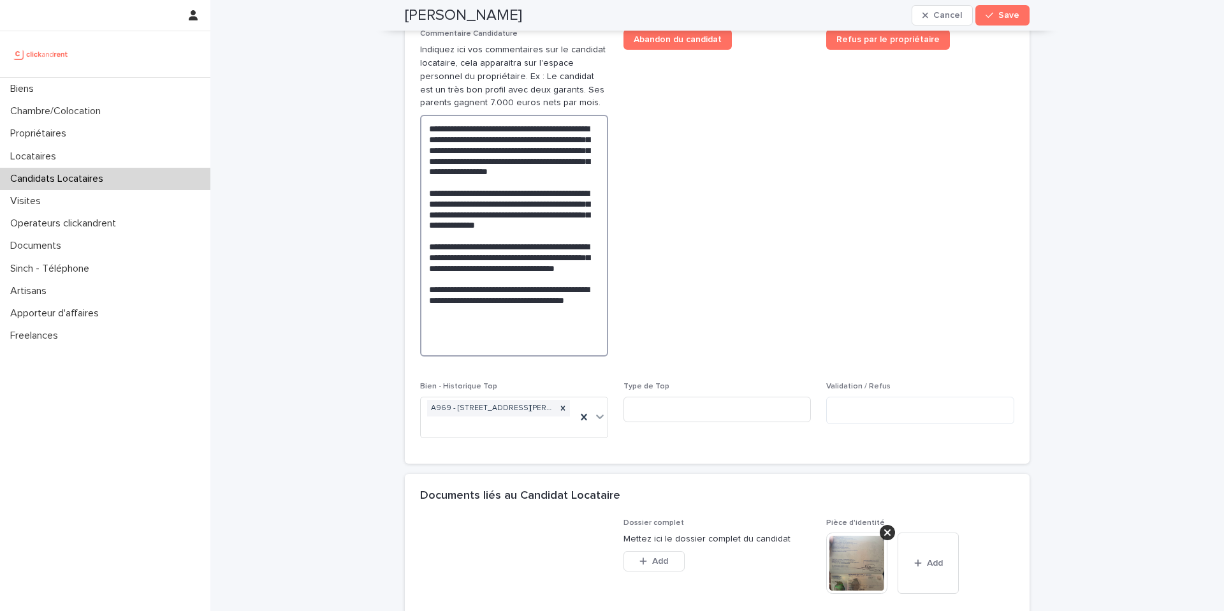
scroll to position [758, 0]
drag, startPoint x: 548, startPoint y: 277, endPoint x: 601, endPoint y: 296, distance: 55.7
click at [601, 296] on textarea "**********" at bounding box center [514, 235] width 188 height 242
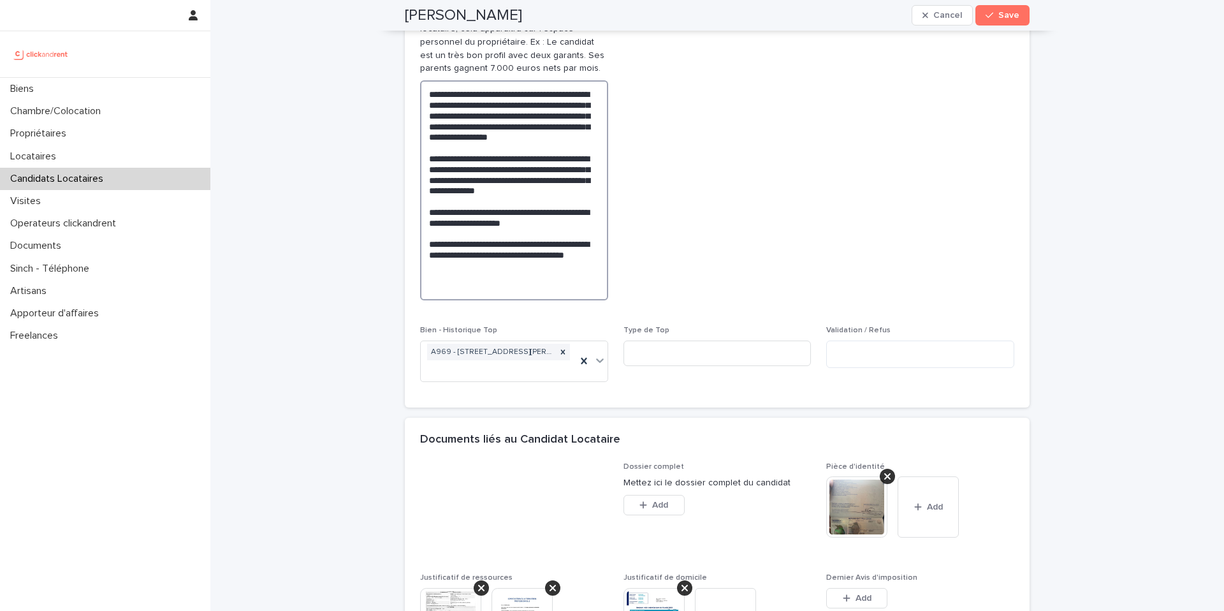
scroll to position [797, 0]
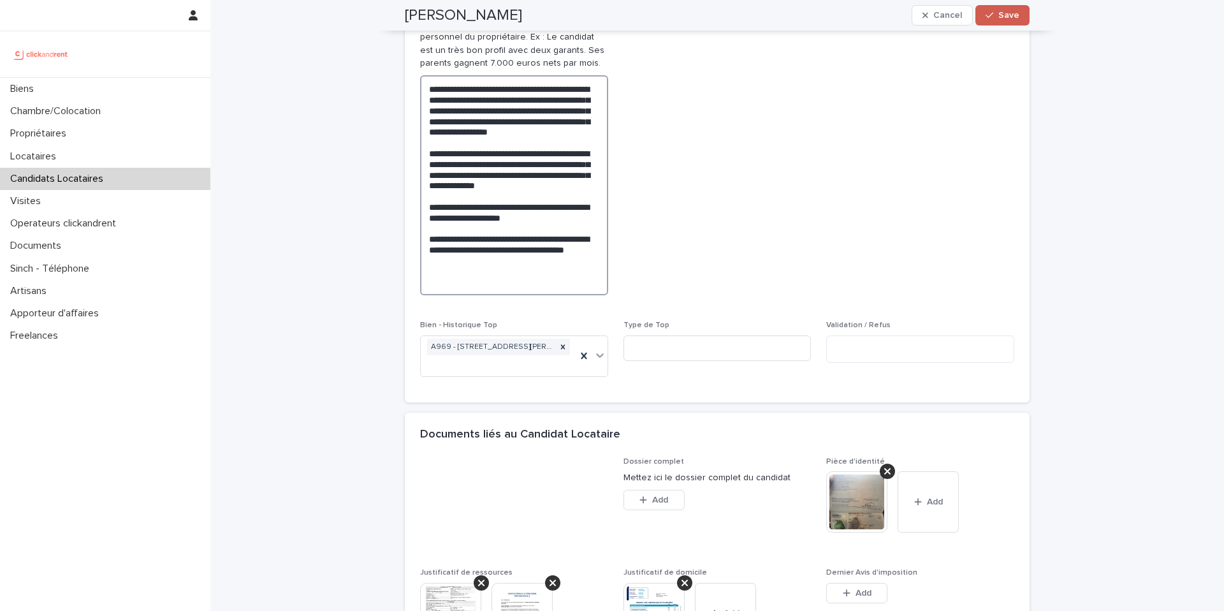
type textarea "**********"
click at [1011, 20] on button "Save" at bounding box center [1002, 15] width 54 height 20
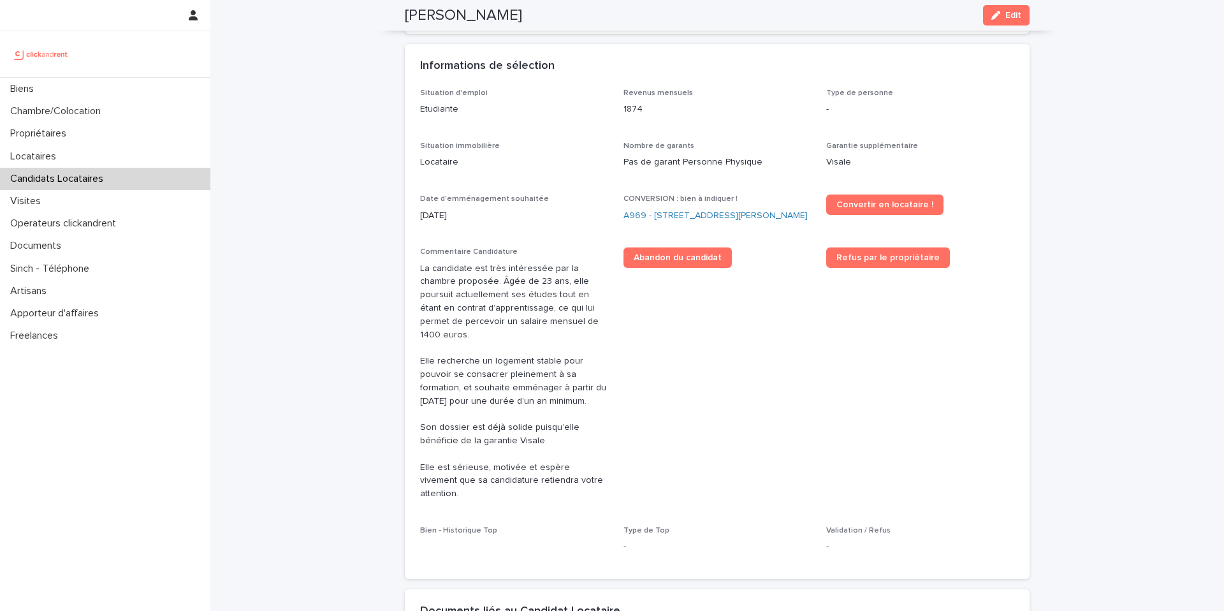
scroll to position [326, 0]
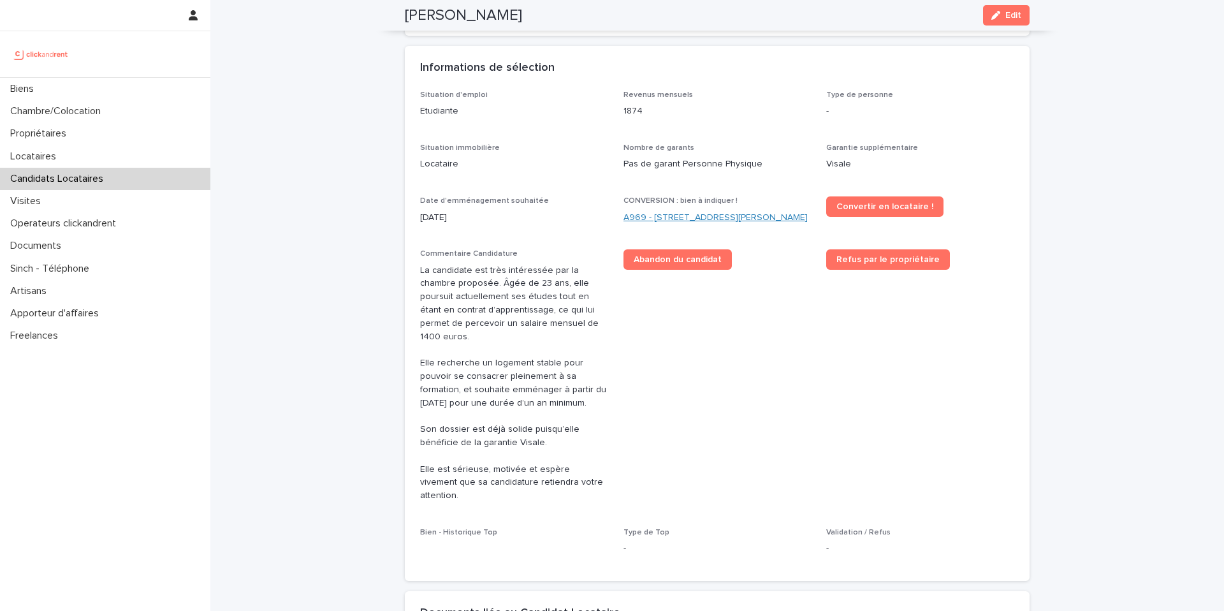
click at [694, 211] on link "A969 - [STREET_ADDRESS][PERSON_NAME]" at bounding box center [716, 217] width 184 height 13
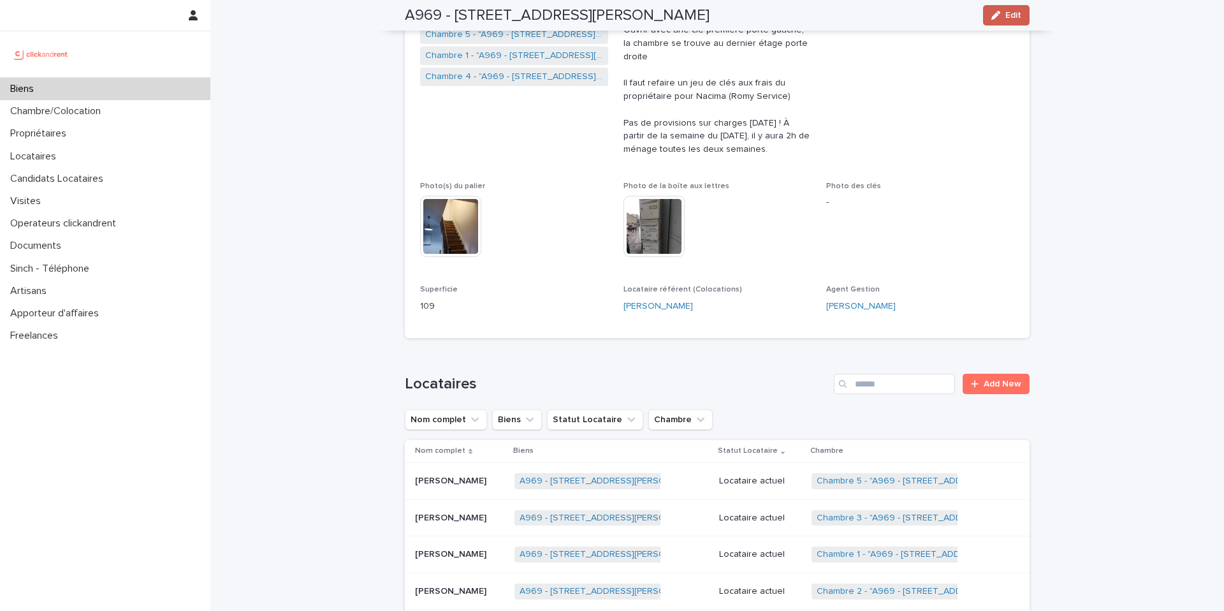
click at [996, 17] on icon "button" at bounding box center [995, 15] width 9 height 9
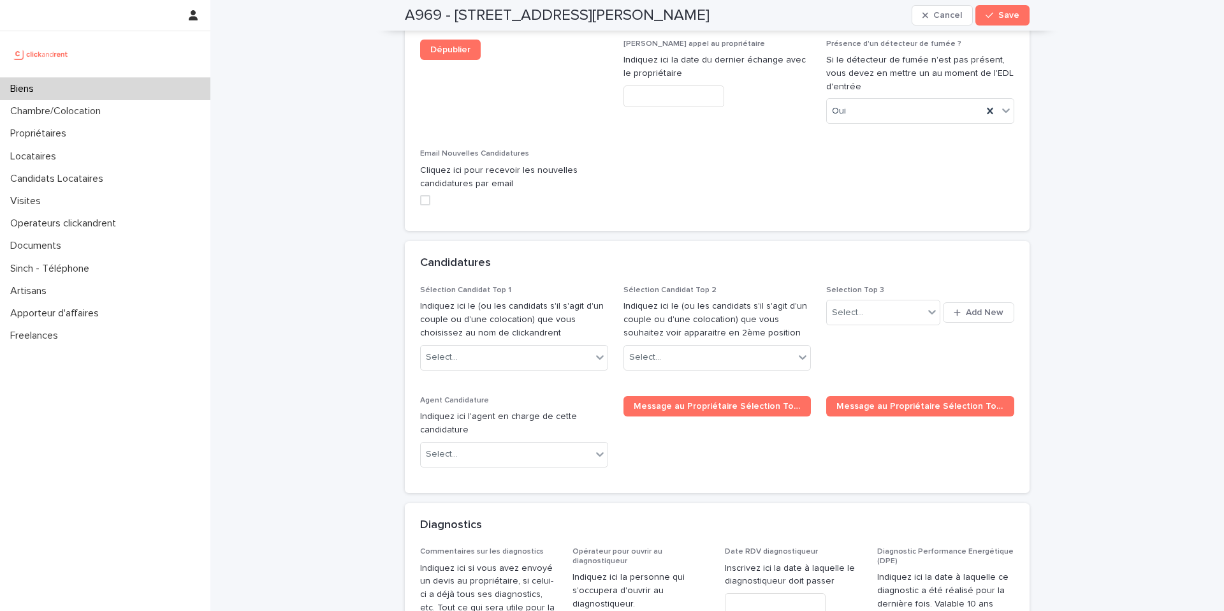
scroll to position [6176, 0]
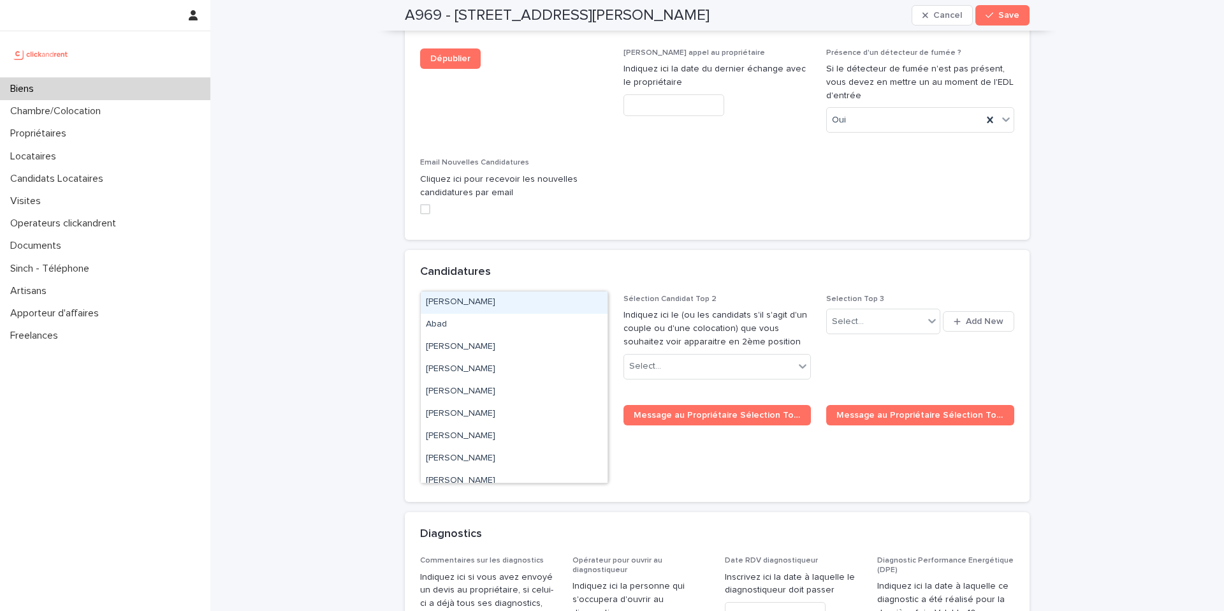
click at [485, 356] on div "Select..." at bounding box center [506, 366] width 171 height 21
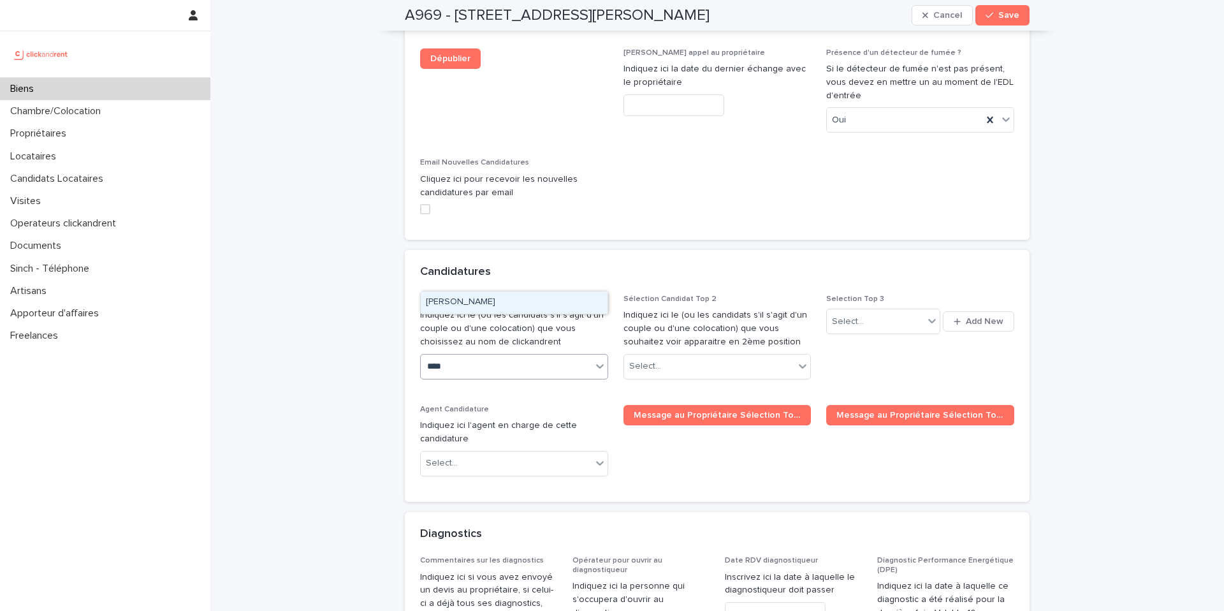
type input "*****"
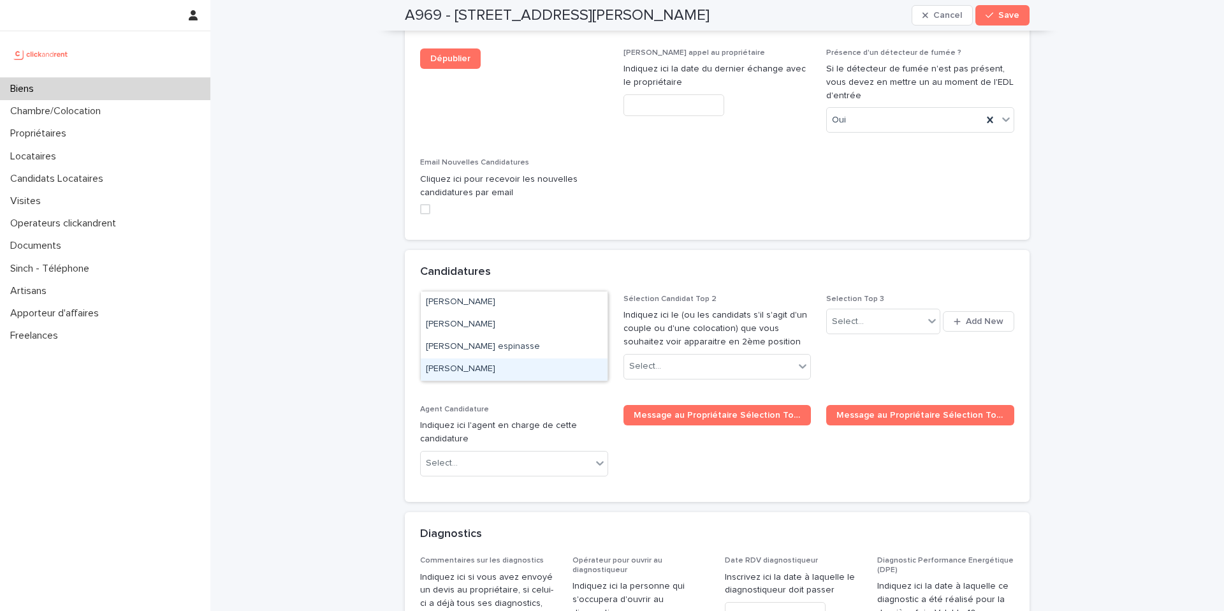
click at [458, 369] on div "[PERSON_NAME]" at bounding box center [514, 369] width 187 height 22
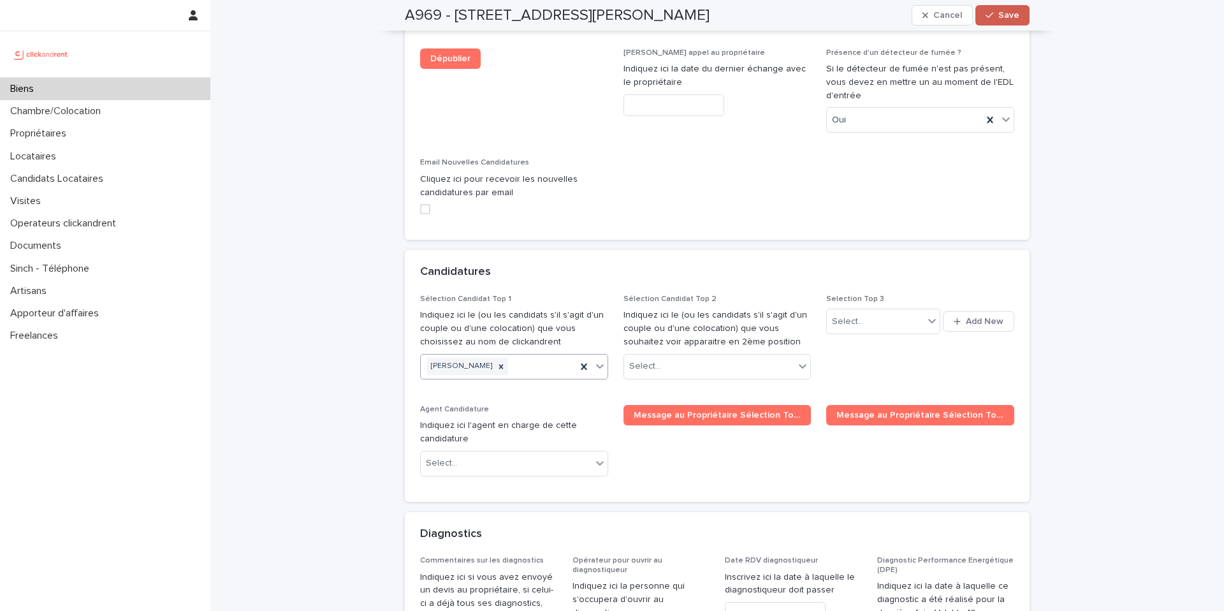
click at [1017, 19] on span "Save" at bounding box center [1008, 15] width 21 height 9
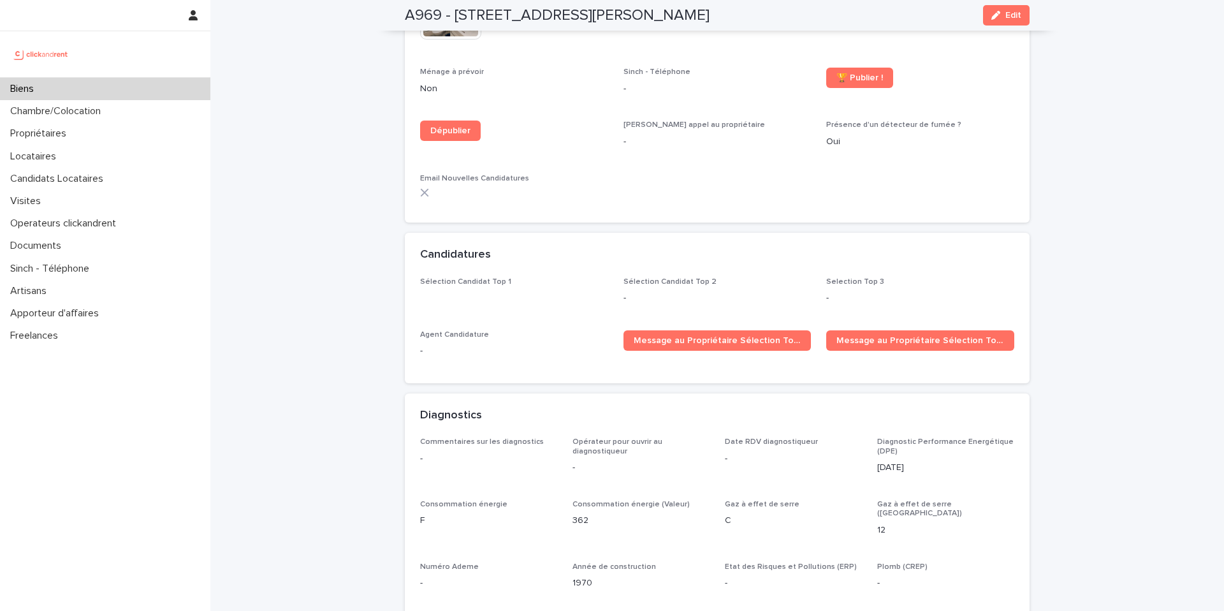
scroll to position [3881, 0]
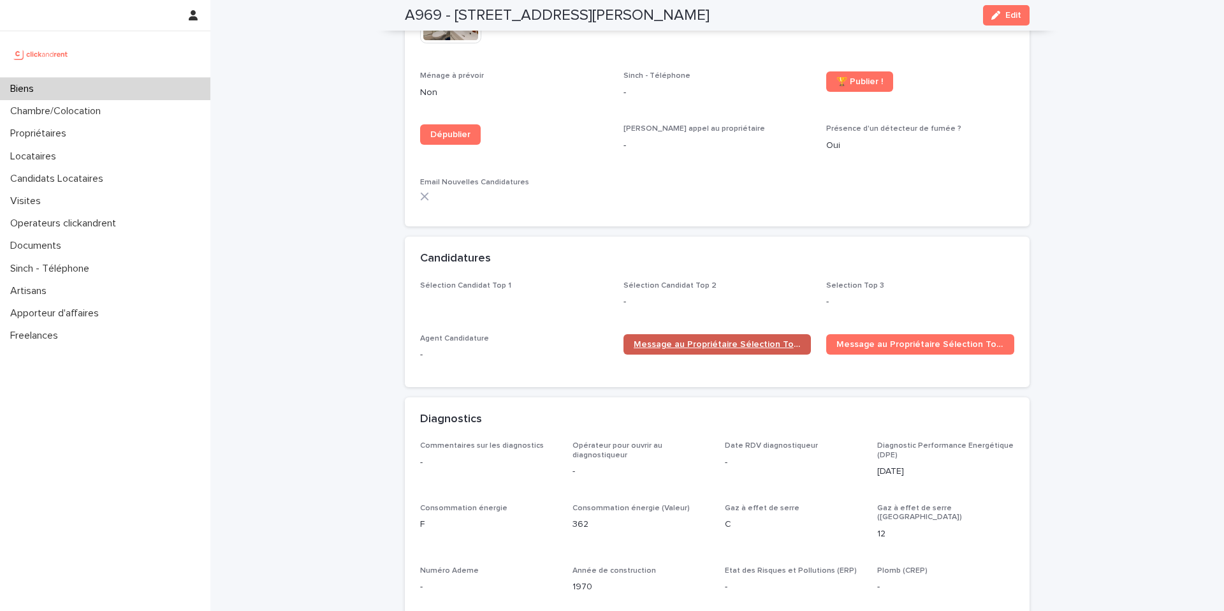
click at [715, 334] on link "Message au Propriétaire Sélection Top 1" at bounding box center [718, 344] width 188 height 20
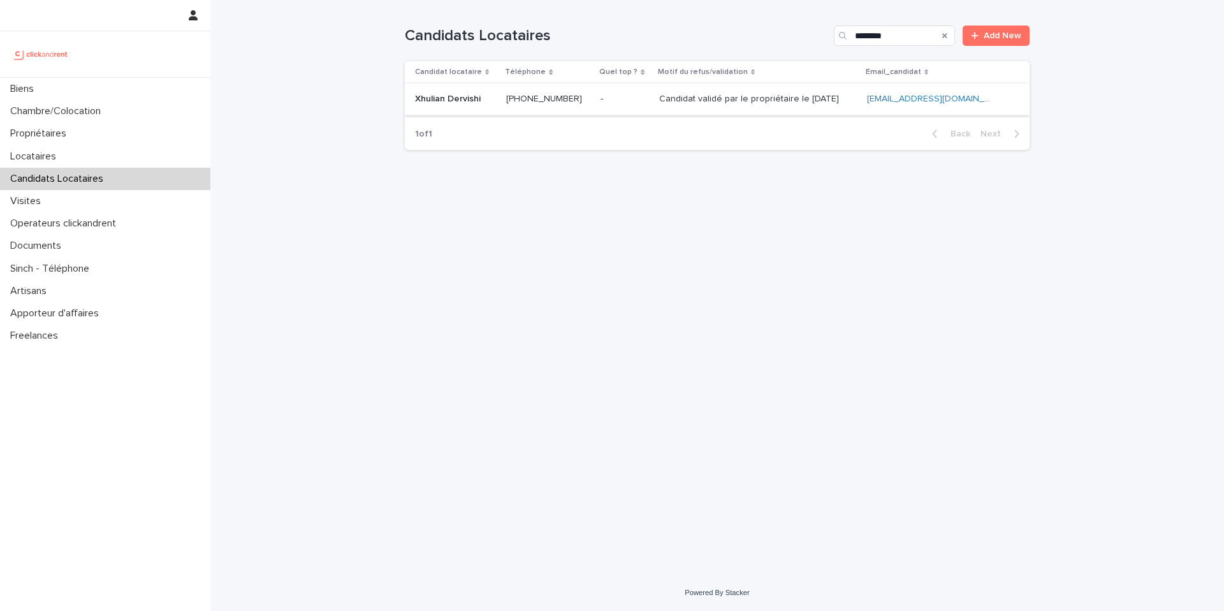
click at [559, 98] on ringoverc2c-number-84e06f14122c "+33767031019" at bounding box center [544, 98] width 76 height 9
click at [566, 98] on ringoverc2c-number-84e06f14122c "+33767031019" at bounding box center [544, 98] width 76 height 9
click at [701, 104] on p "Candidat validé par le propriétaire le 12.08.2025" at bounding box center [750, 97] width 182 height 13
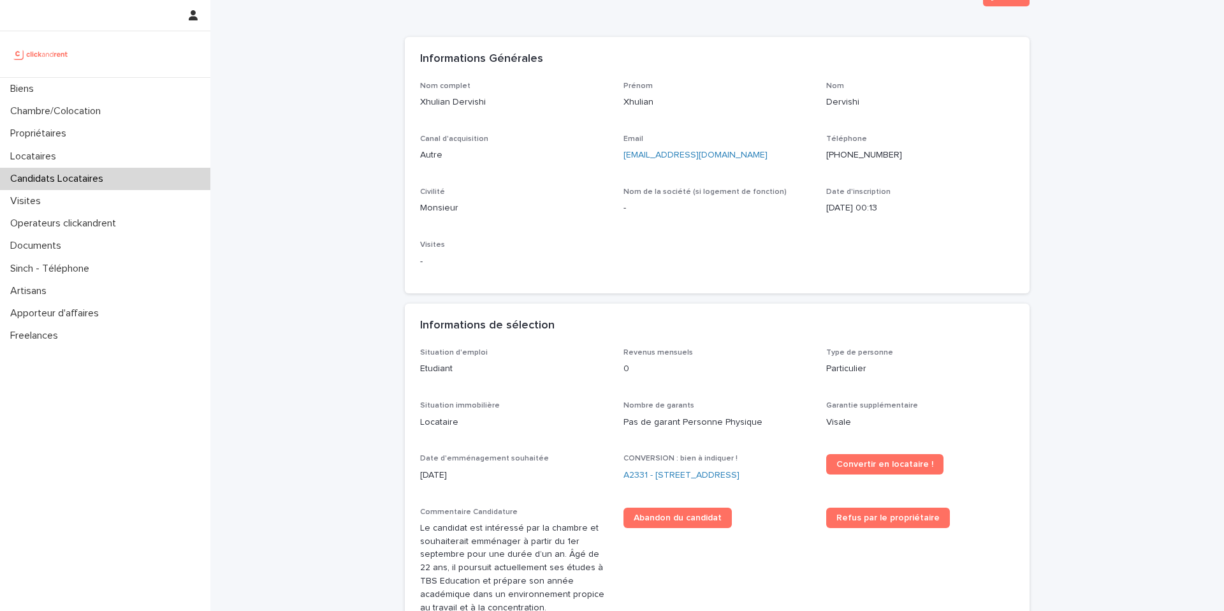
scroll to position [62, 0]
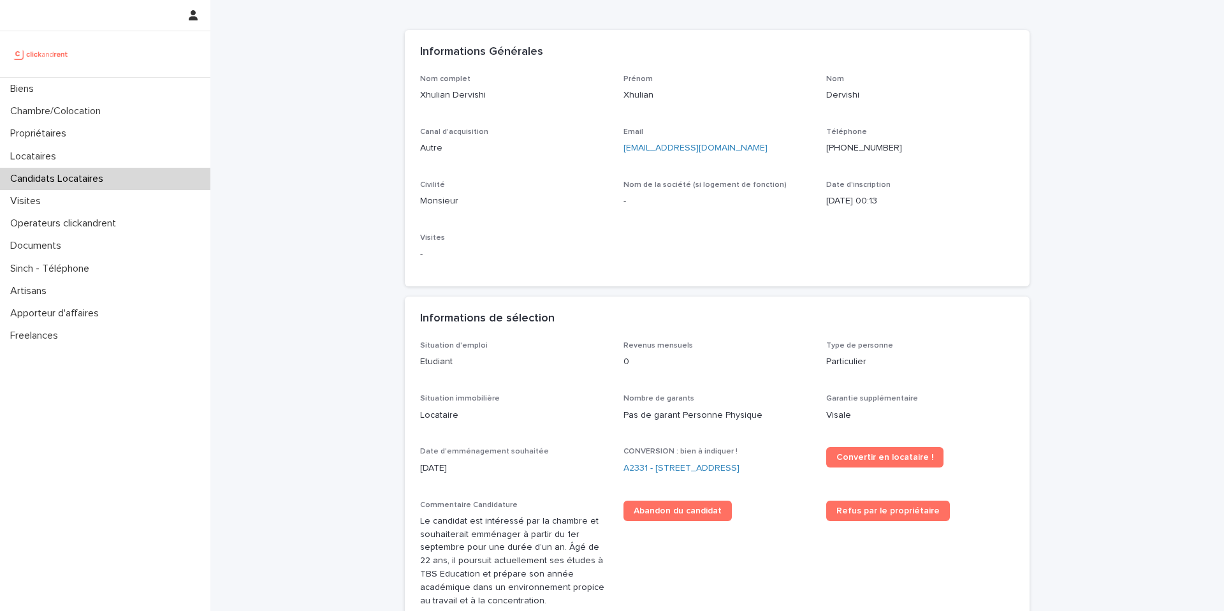
drag, startPoint x: 804, startPoint y: 467, endPoint x: 817, endPoint y: 474, distance: 14.8
click at [816, 476] on div "Situation d'emploi Etudiant Revenus mensuels 0 Type de personne Particulier Sit…" at bounding box center [717, 582] width 594 height 483
click at [817, 471] on div "Situation d'emploi Etudiant Revenus mensuels 0 Type de personne Particulier Sit…" at bounding box center [717, 582] width 594 height 483
drag, startPoint x: 806, startPoint y: 465, endPoint x: 655, endPoint y: 465, distance: 151.1
click at [655, 465] on div "A2331 - 8 Rue de Bordeaux, Toulouse 31200" at bounding box center [718, 468] width 188 height 13
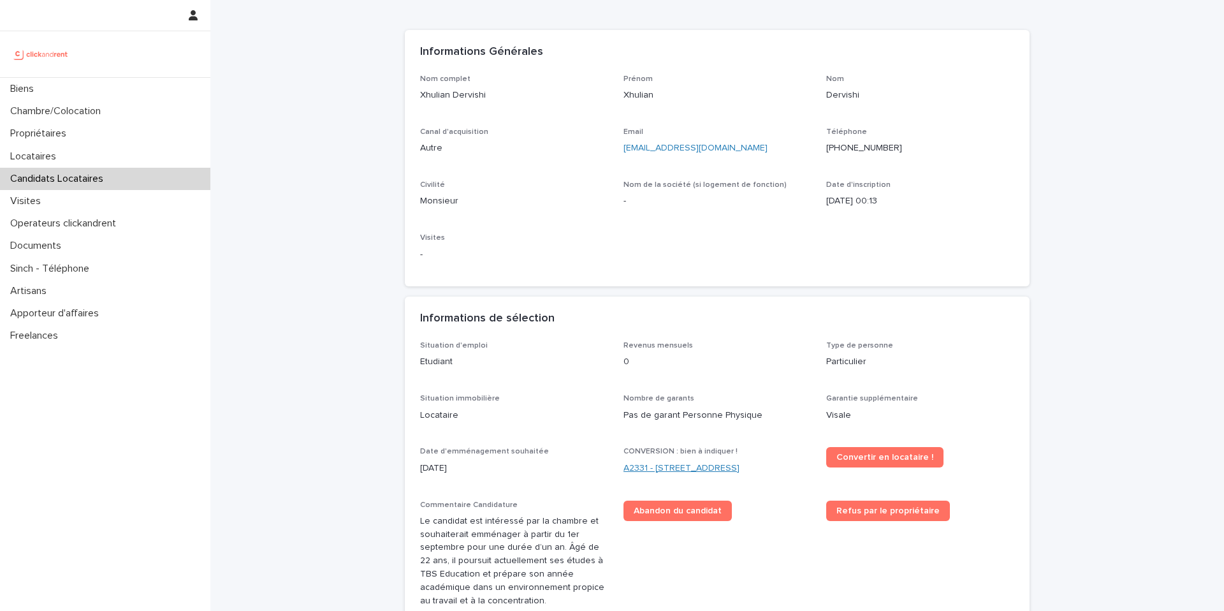
copy link "8 Rue de Bordeaux, Toulouse 31200"
drag, startPoint x: 738, startPoint y: 149, endPoint x: 619, endPoint y: 152, distance: 119.2
click at [619, 152] on div "Nom complet Xhulian Dervishi Prénom Xhulian Nom Dervishi Canal d'acquisition Au…" at bounding box center [717, 173] width 594 height 197
copy link "xh.dervishi000@outlook.fr"
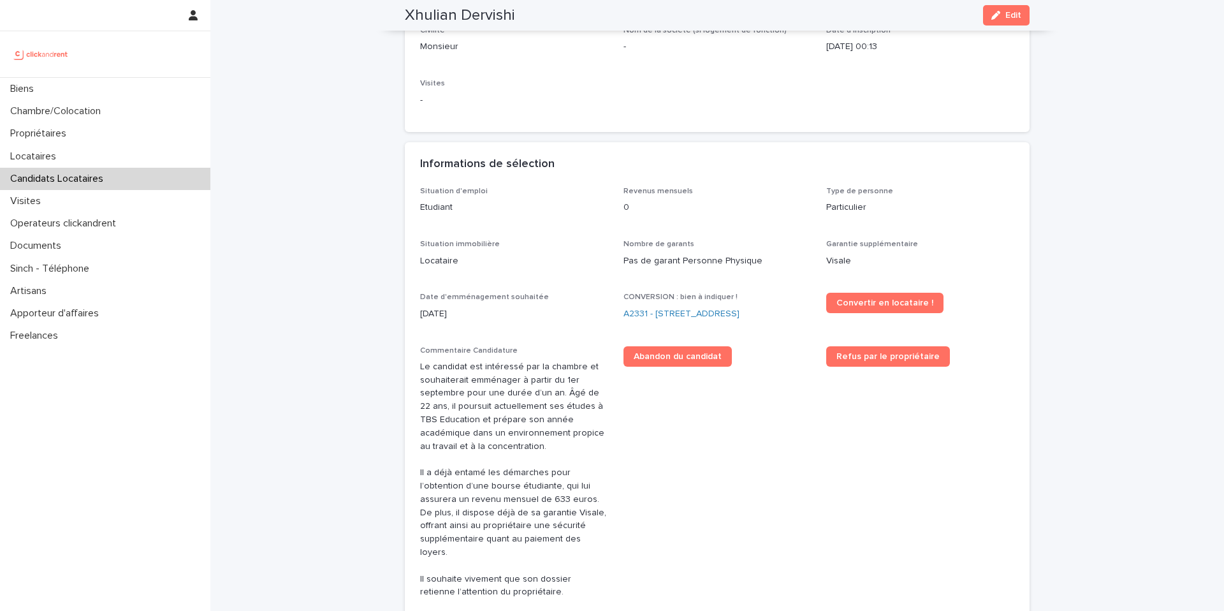
scroll to position [0, 0]
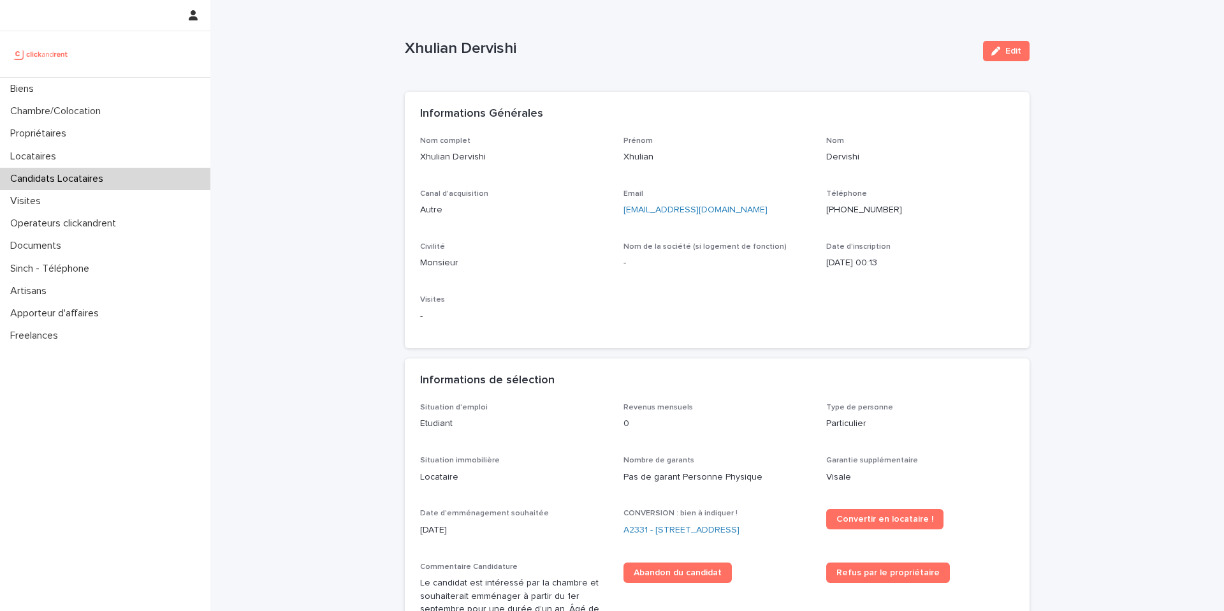
click at [860, 208] on ringoverc2c-number-84e06f14122c "+33767031019" at bounding box center [864, 209] width 76 height 9
